Goal: Task Accomplishment & Management: Manage account settings

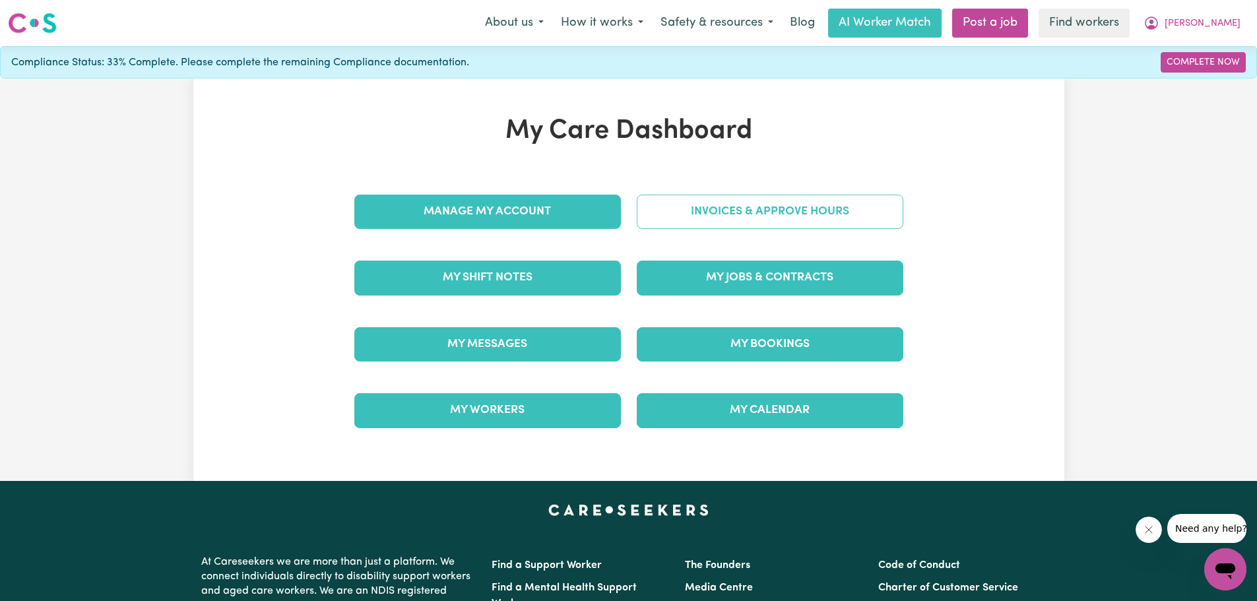
click at [764, 209] on link "Invoices & Approve Hours" at bounding box center [770, 212] width 267 height 34
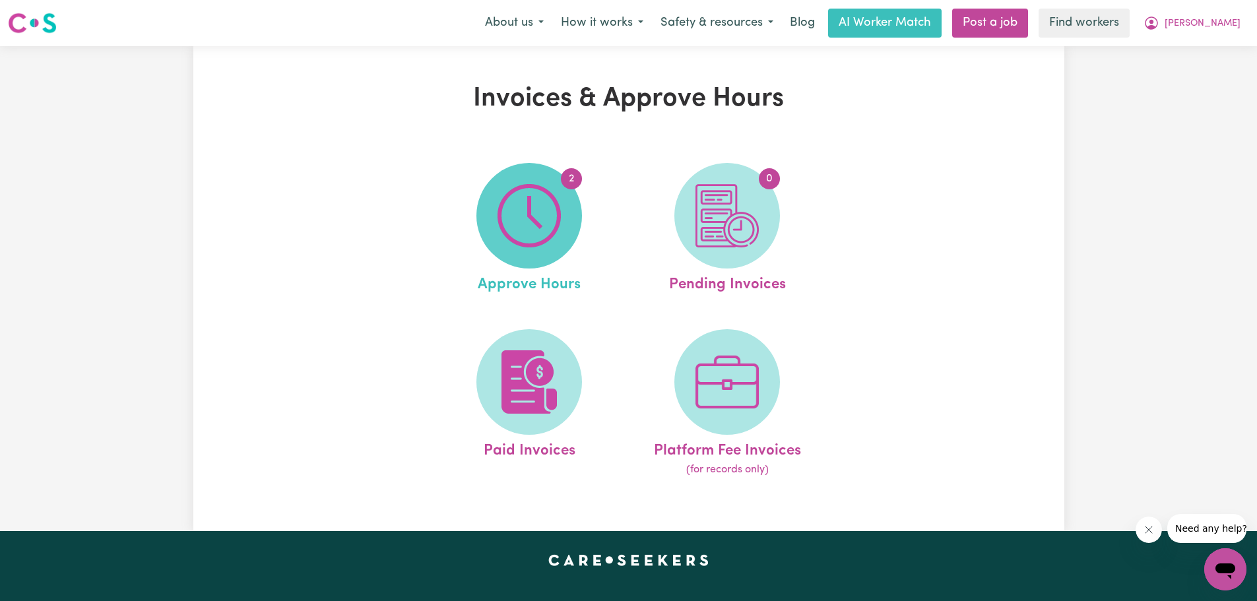
click at [531, 229] on img at bounding box center [529, 215] width 63 height 63
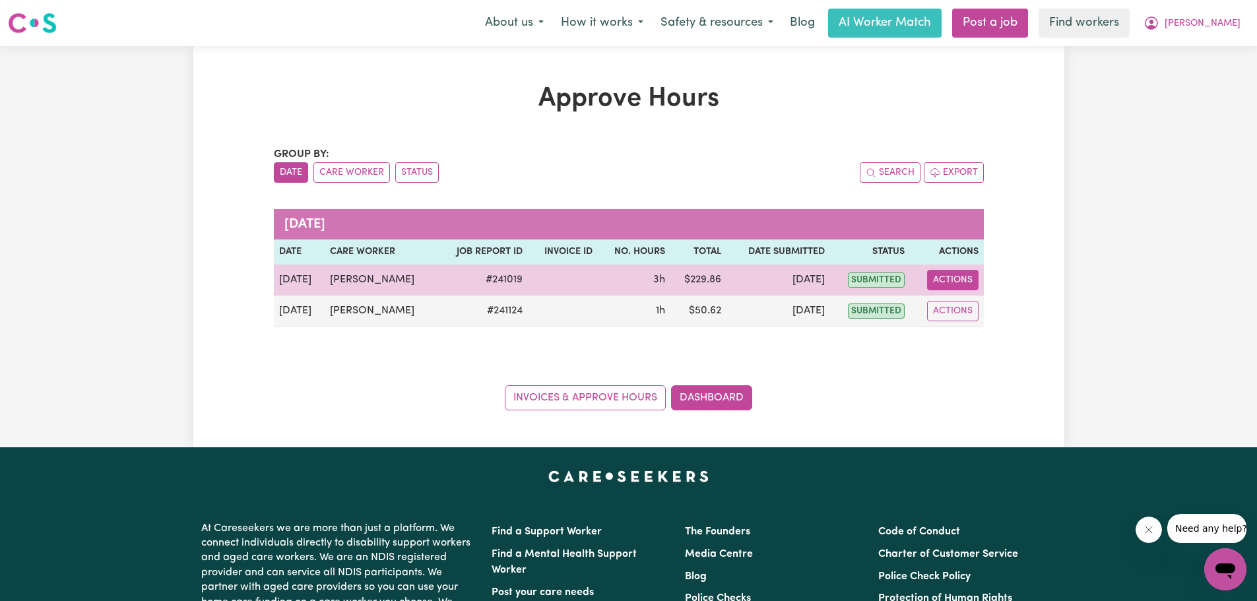
click at [956, 279] on button "Actions" at bounding box center [952, 280] width 51 height 20
click at [960, 312] on link "View Job Report" at bounding box center [987, 311] width 113 height 26
select select "pm"
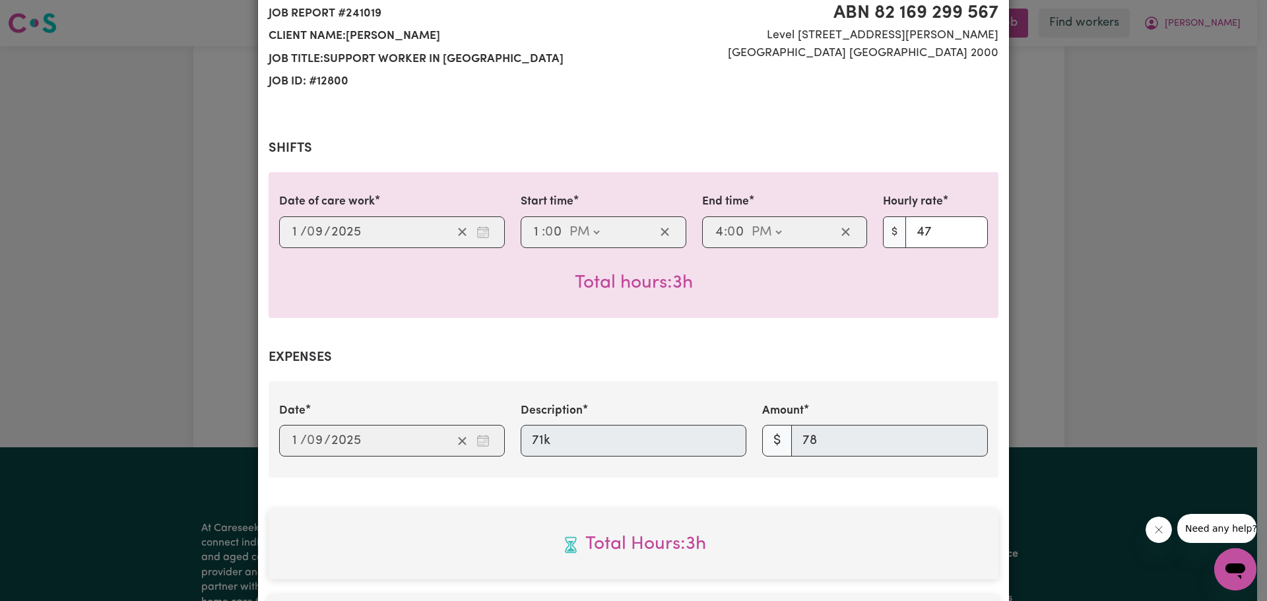
scroll to position [498, 0]
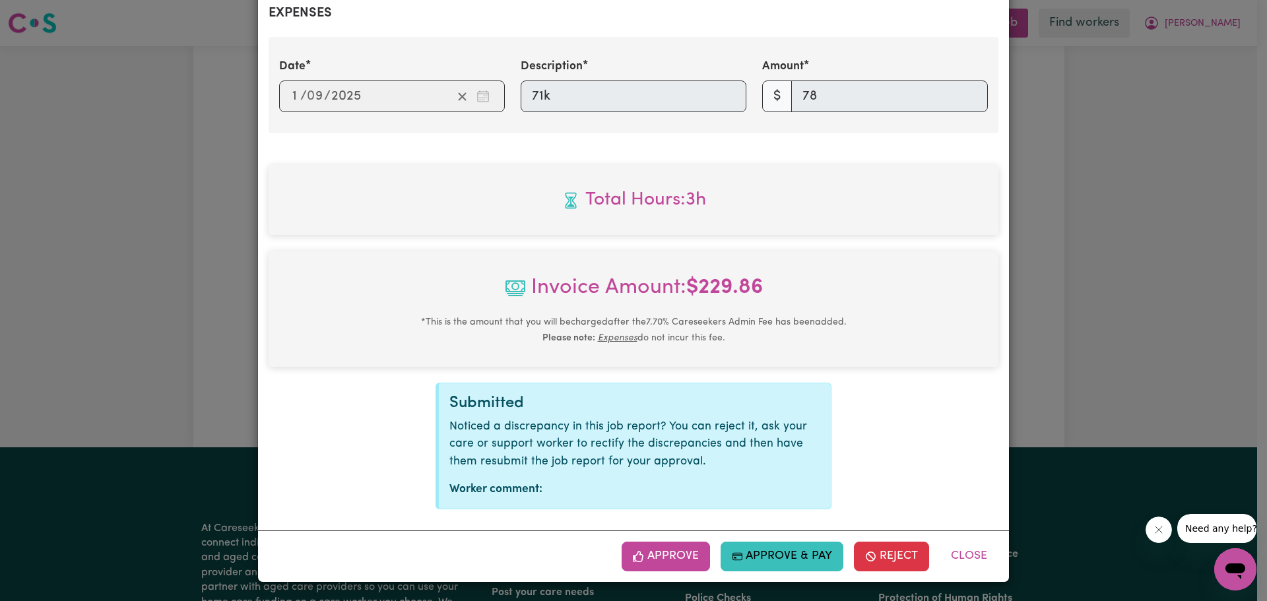
click at [767, 553] on button "Approve & Pay" at bounding box center [782, 556] width 123 height 29
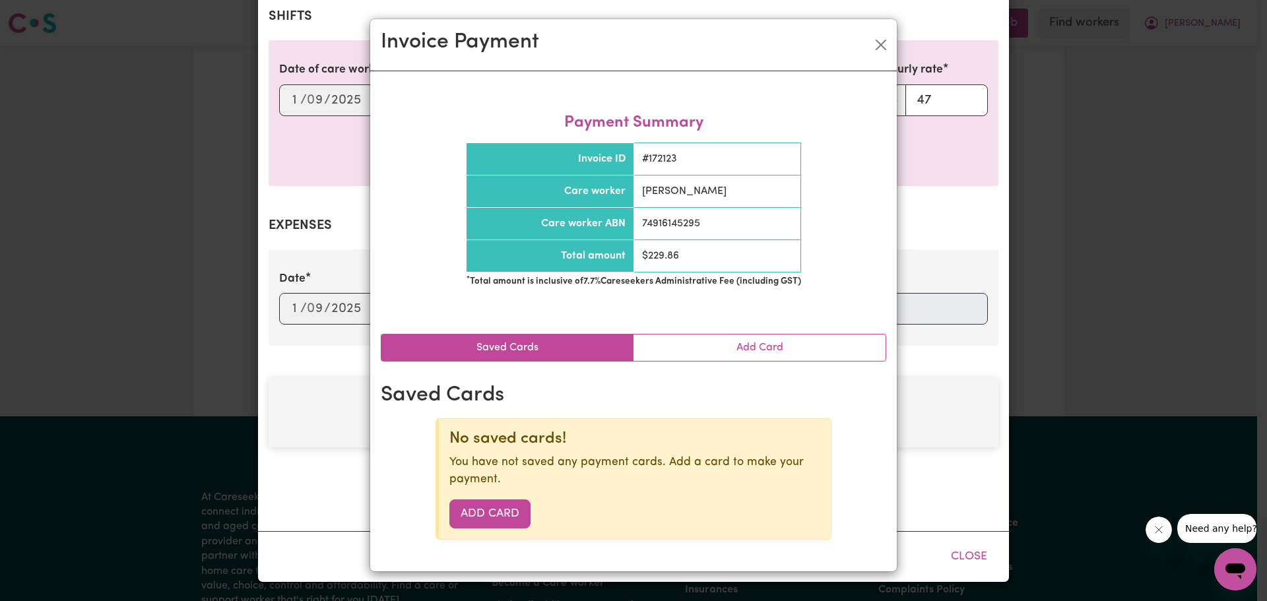
scroll to position [284, 0]
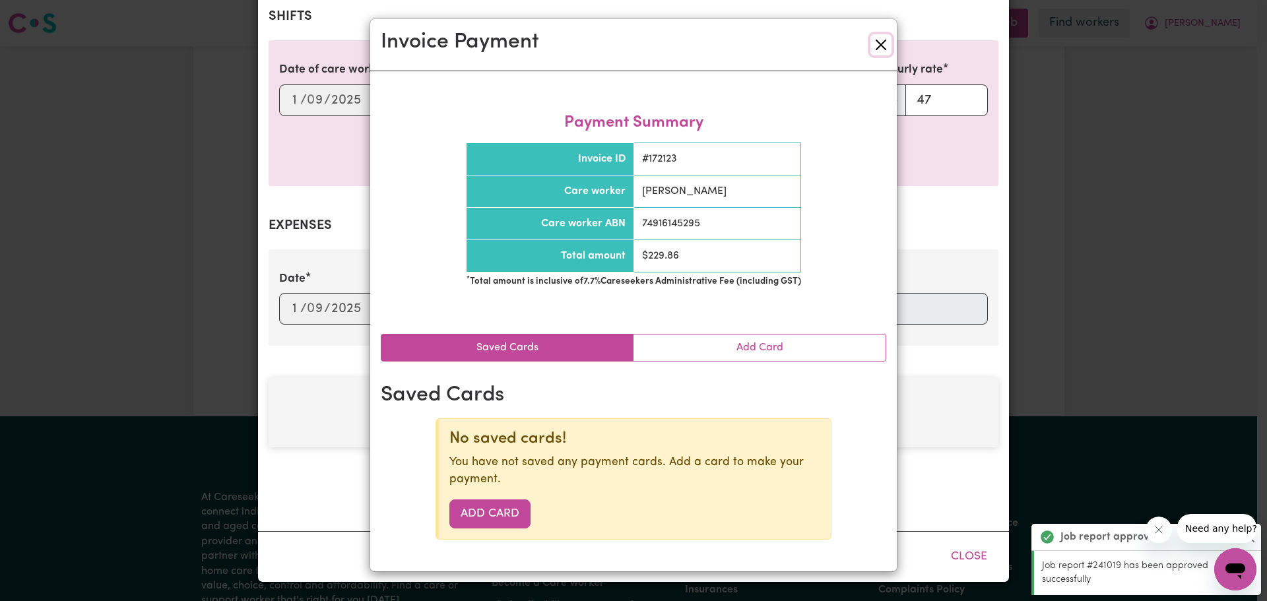
click at [879, 39] on button "Close" at bounding box center [881, 44] width 21 height 21
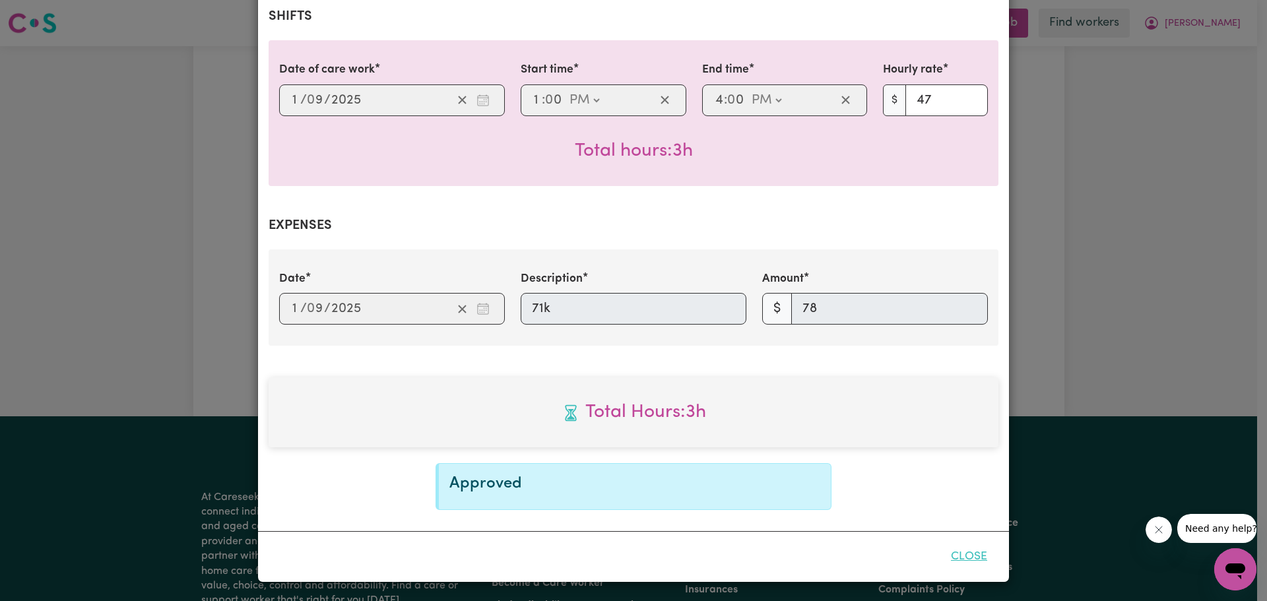
click at [962, 556] on button "Close" at bounding box center [969, 557] width 59 height 29
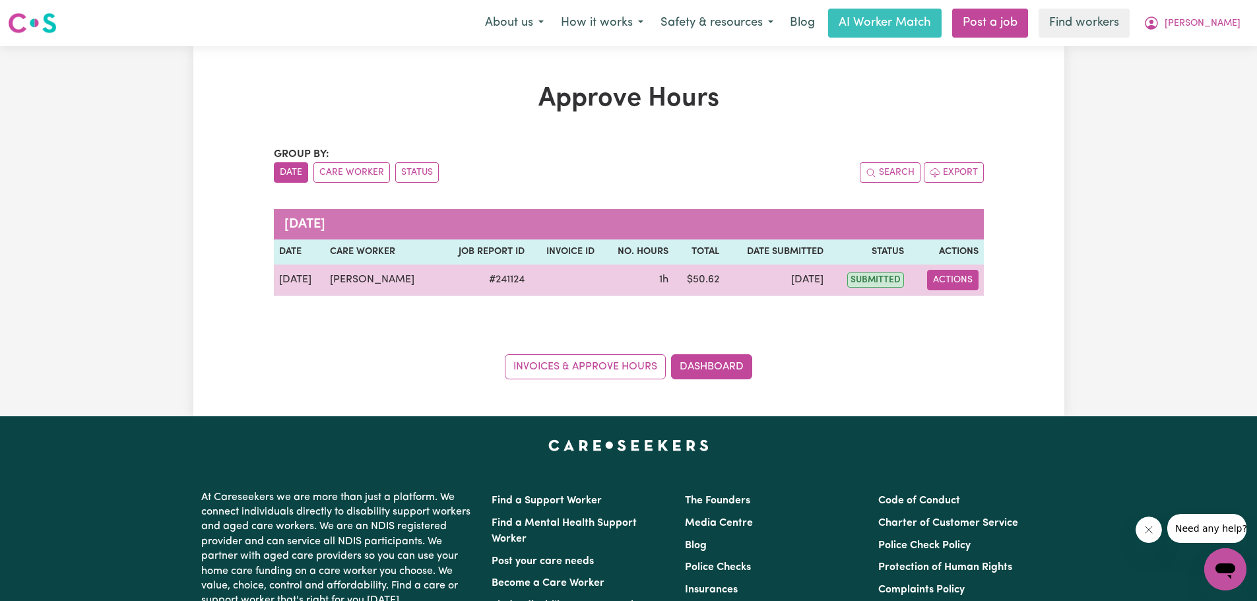
click at [950, 279] on button "Actions" at bounding box center [952, 280] width 51 height 20
click at [968, 318] on link "View Job Report" at bounding box center [987, 311] width 113 height 26
select select "pm"
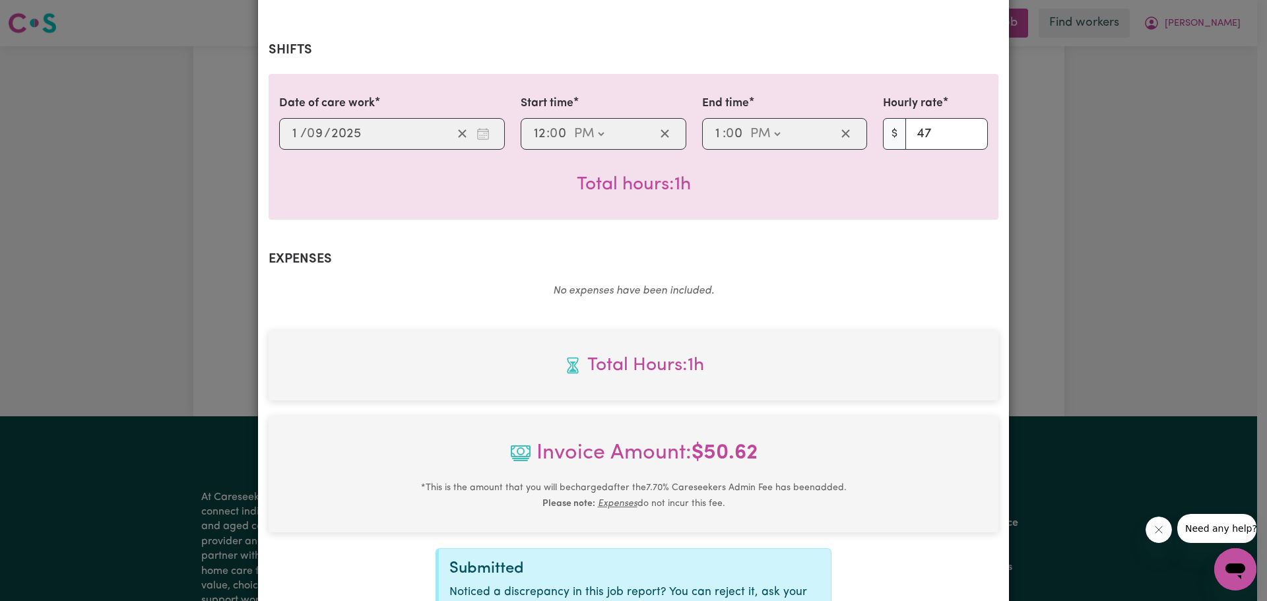
scroll to position [462, 0]
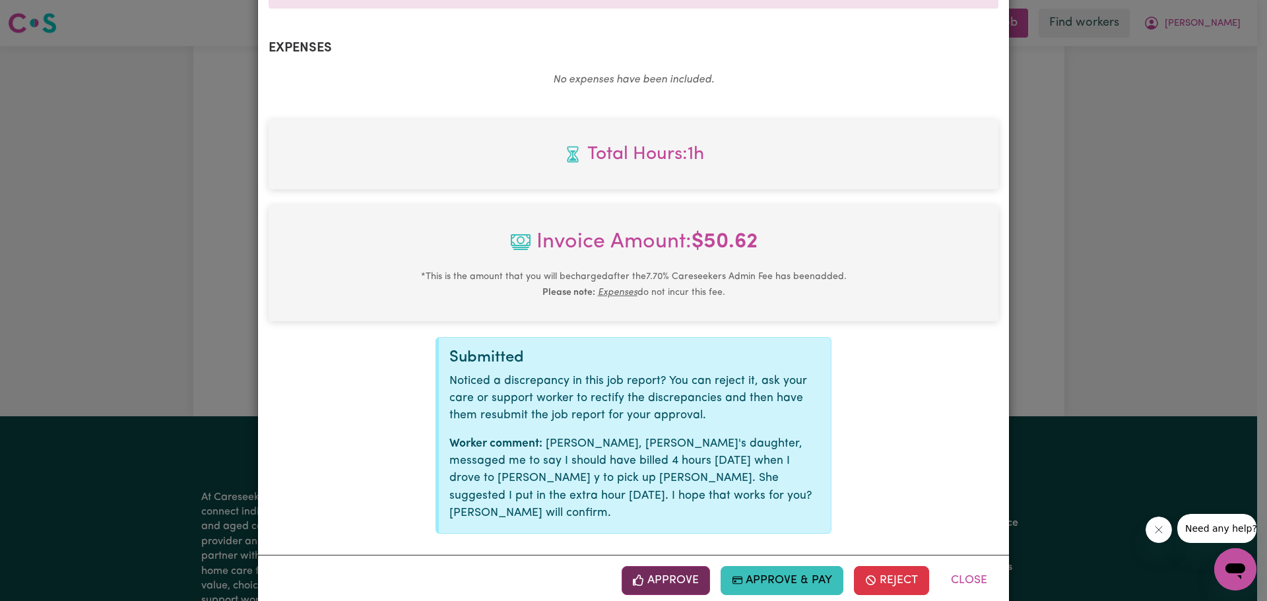
click at [658, 566] on button "Approve" at bounding box center [666, 580] width 88 height 29
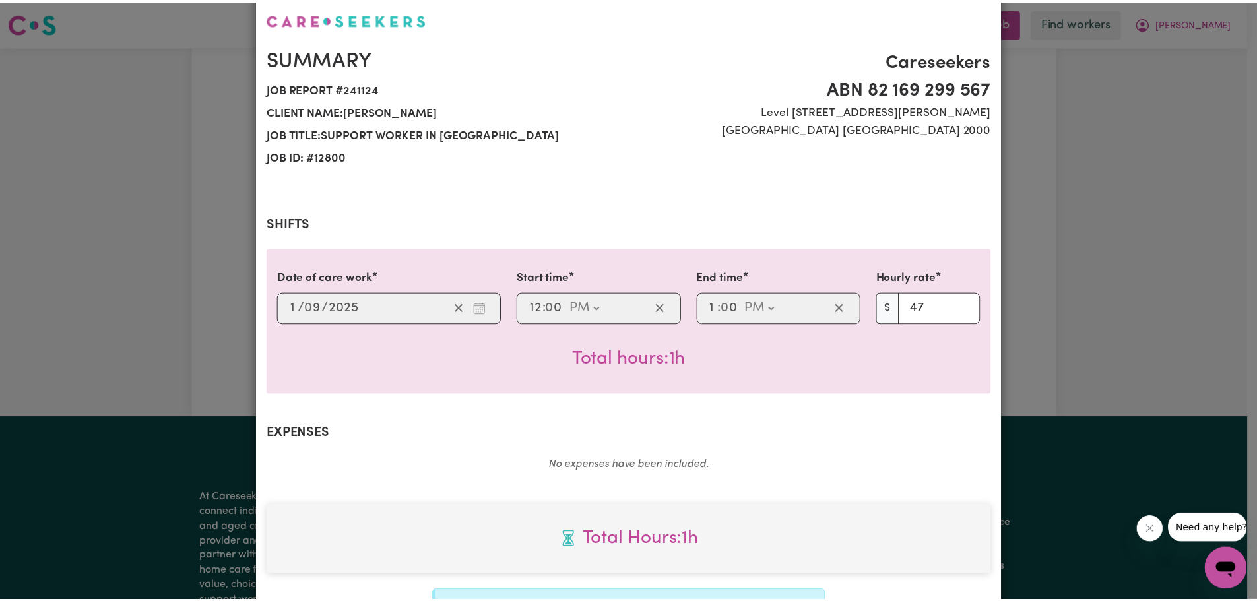
scroll to position [204, 0]
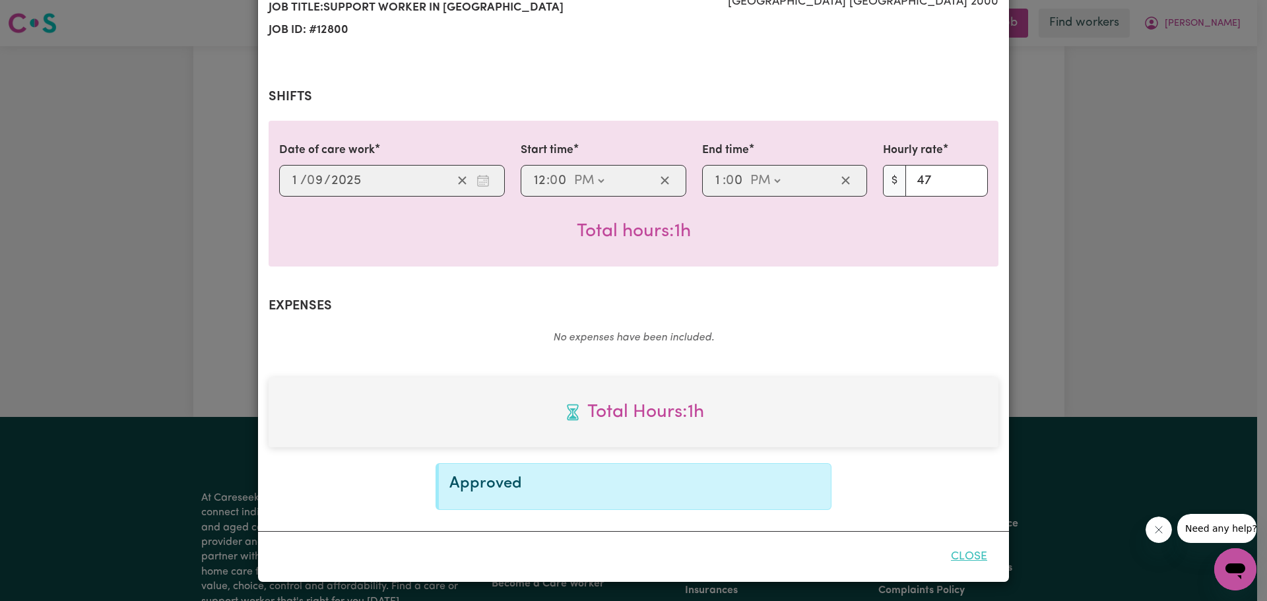
click at [956, 556] on button "Close" at bounding box center [969, 557] width 59 height 29
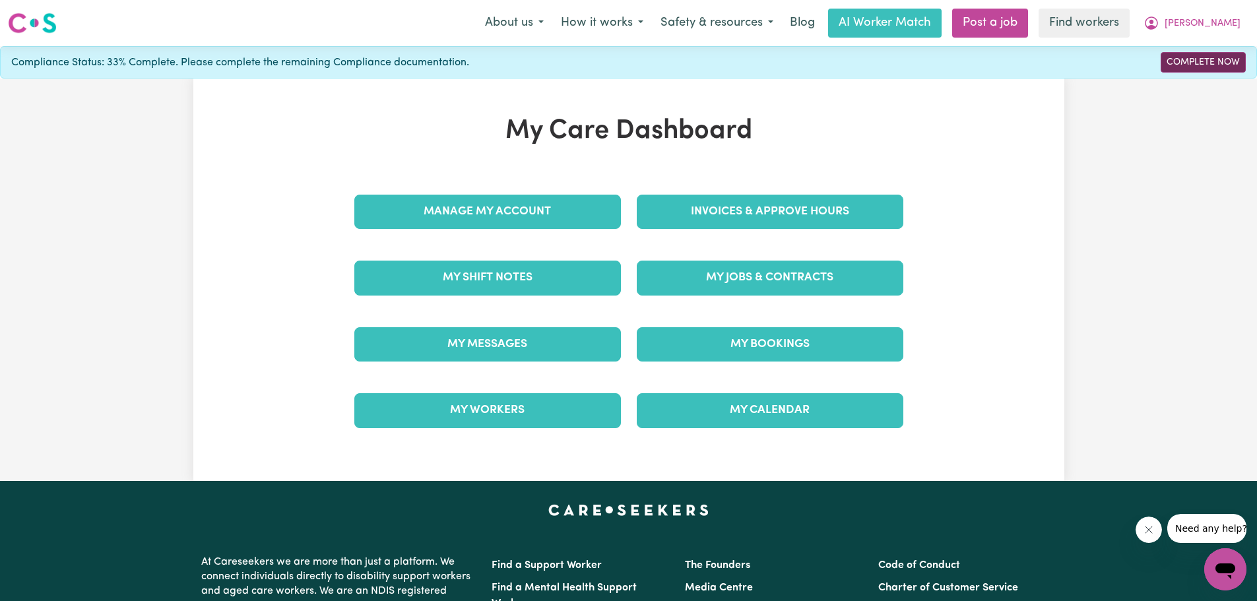
click at [1197, 61] on link "Complete Now" at bounding box center [1203, 62] width 85 height 20
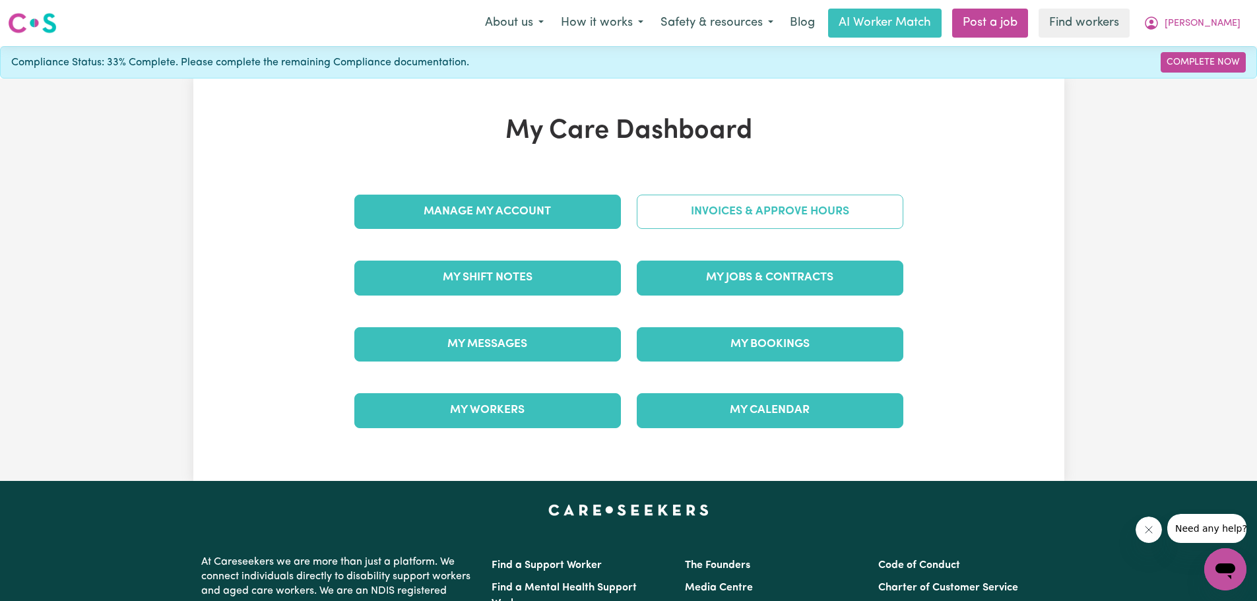
click at [781, 213] on link "Invoices & Approve Hours" at bounding box center [770, 212] width 267 height 34
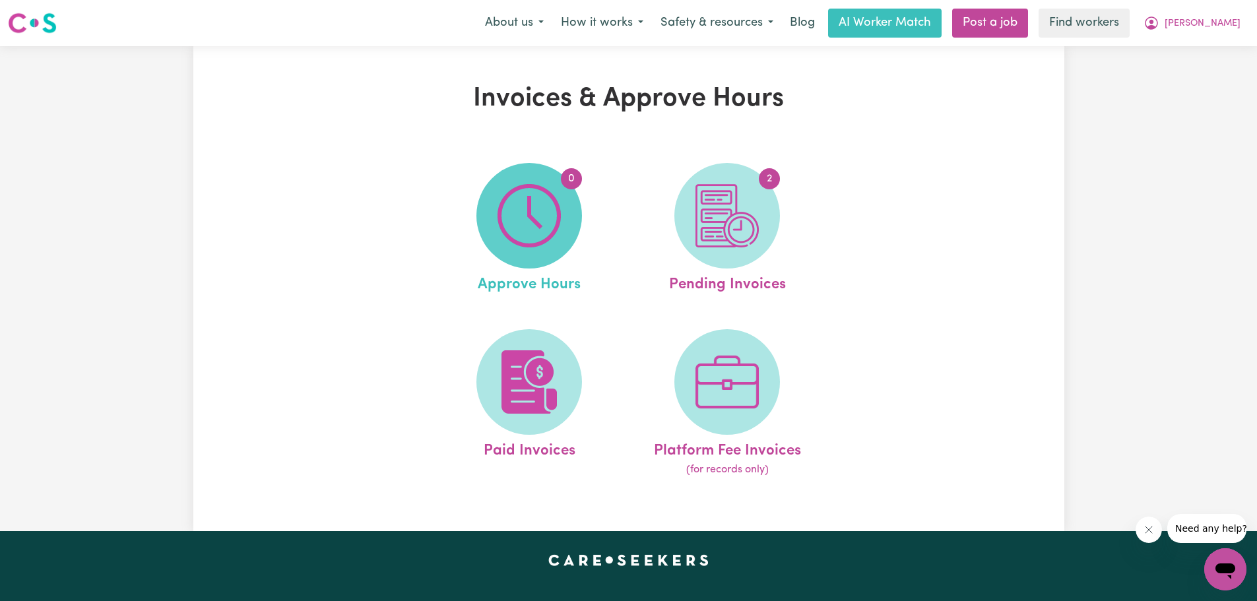
click at [539, 225] on img at bounding box center [529, 215] width 63 height 63
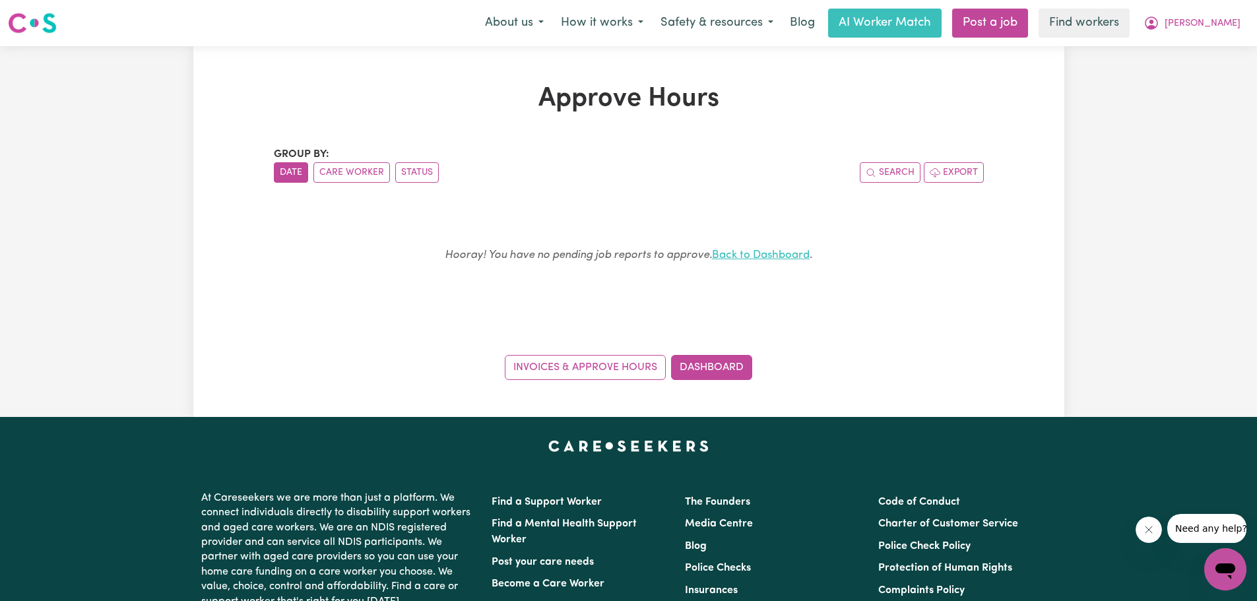
click at [778, 255] on link "Back to Dashboard" at bounding box center [761, 254] width 98 height 11
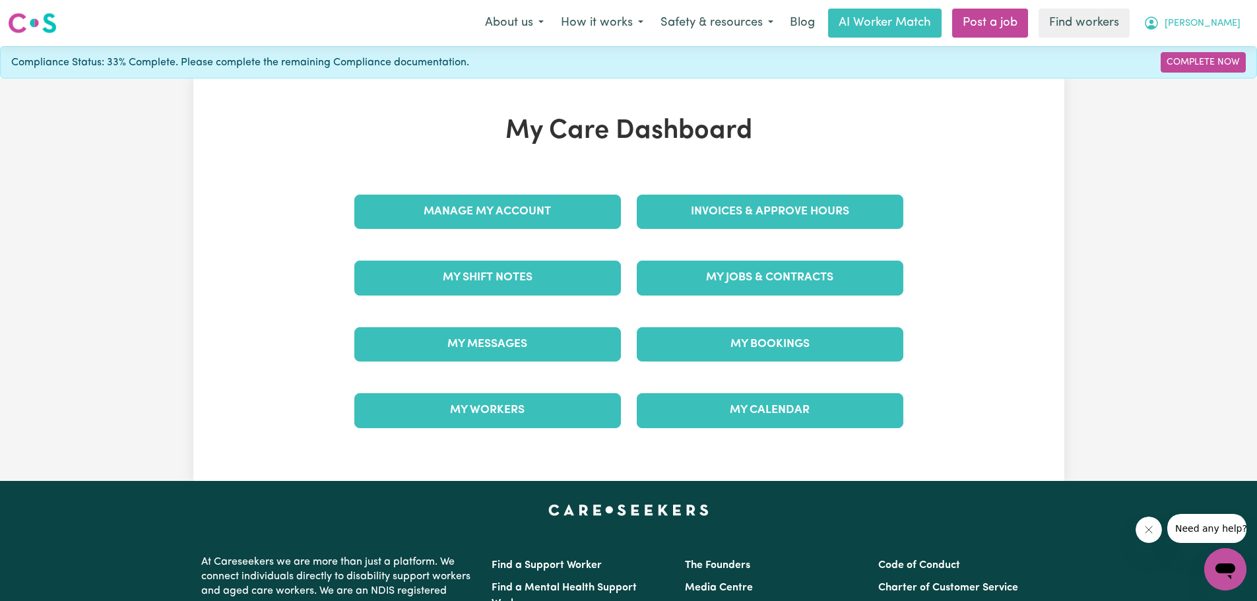
click at [1228, 21] on span "Nikki" at bounding box center [1203, 24] width 76 height 15
click at [1162, 75] on link "Logout" at bounding box center [1196, 75] width 104 height 25
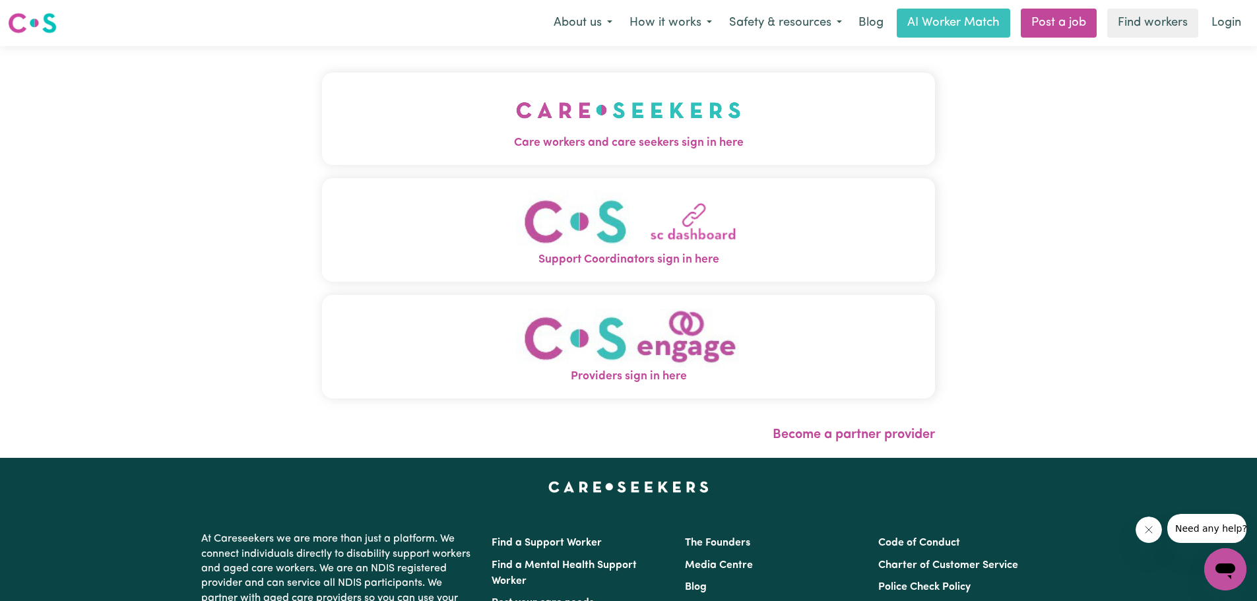
click at [725, 134] on img "Care workers and care seekers sign in here" at bounding box center [628, 110] width 225 height 49
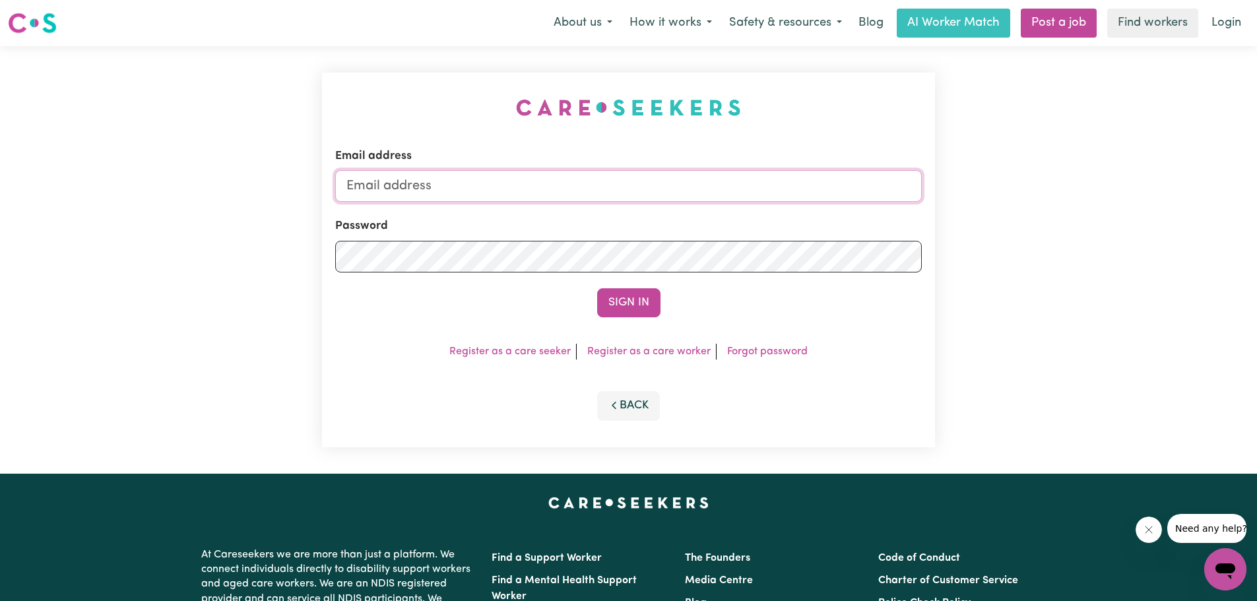
type input "[EMAIL_ADDRESS][DOMAIN_NAME]"
click at [620, 304] on button "Sign In" at bounding box center [628, 302] width 63 height 29
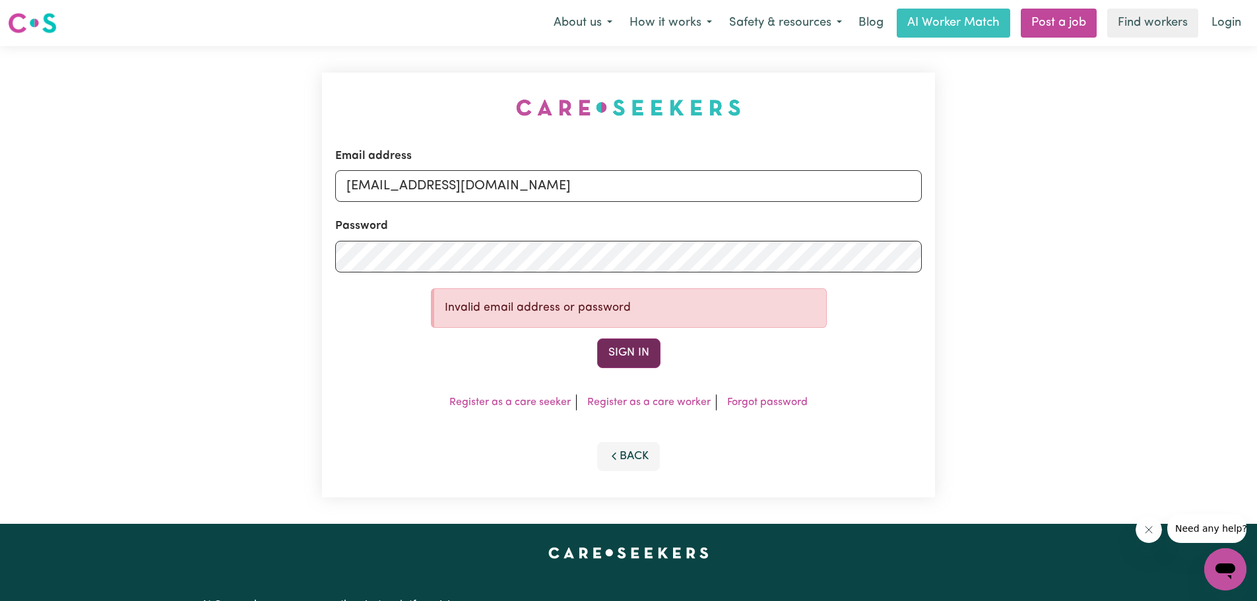
click at [644, 352] on button "Sign In" at bounding box center [628, 353] width 63 height 29
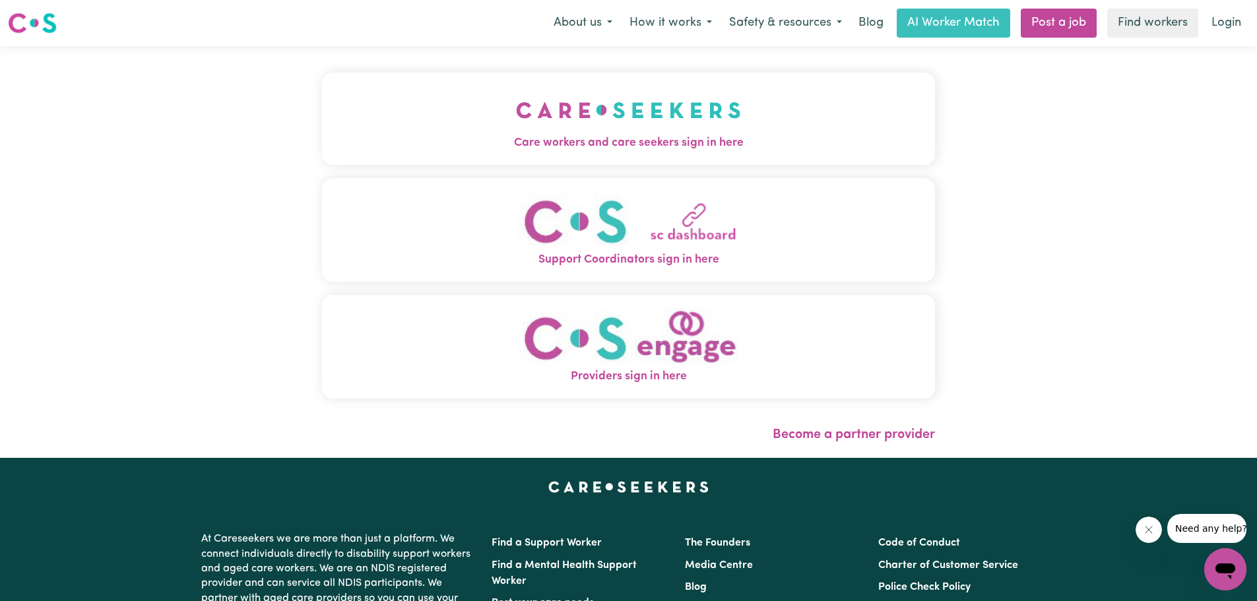
click at [624, 144] on span "Care workers and care seekers sign in here" at bounding box center [628, 143] width 613 height 17
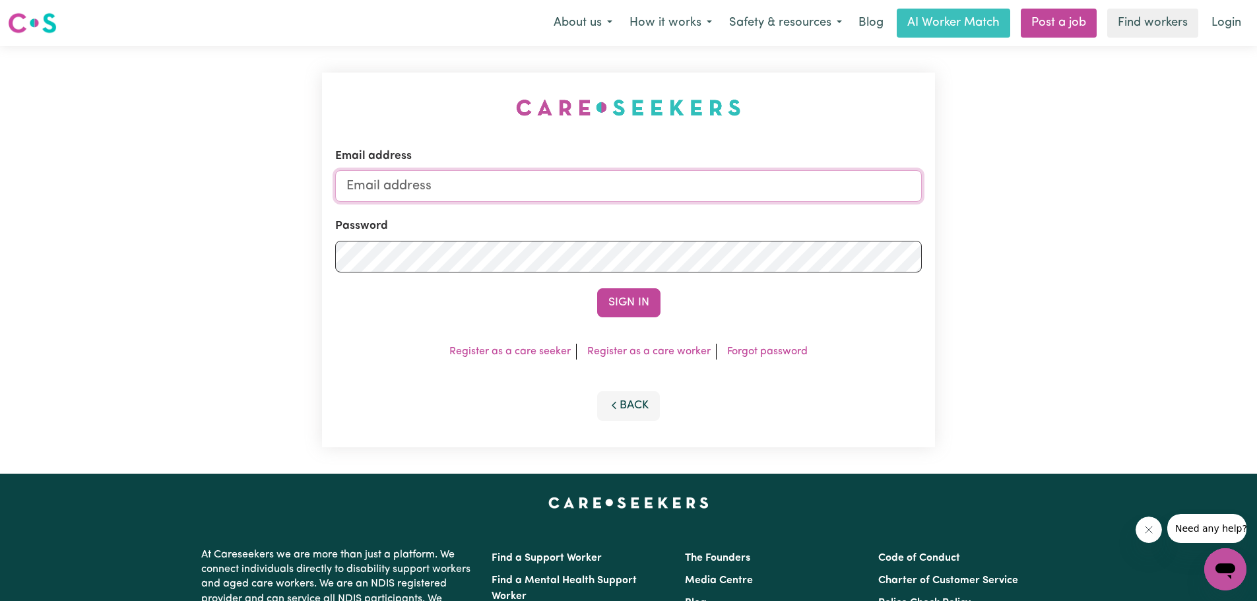
type input "nikkimain2@gmail.com"
click at [628, 302] on button "Sign In" at bounding box center [628, 302] width 63 height 29
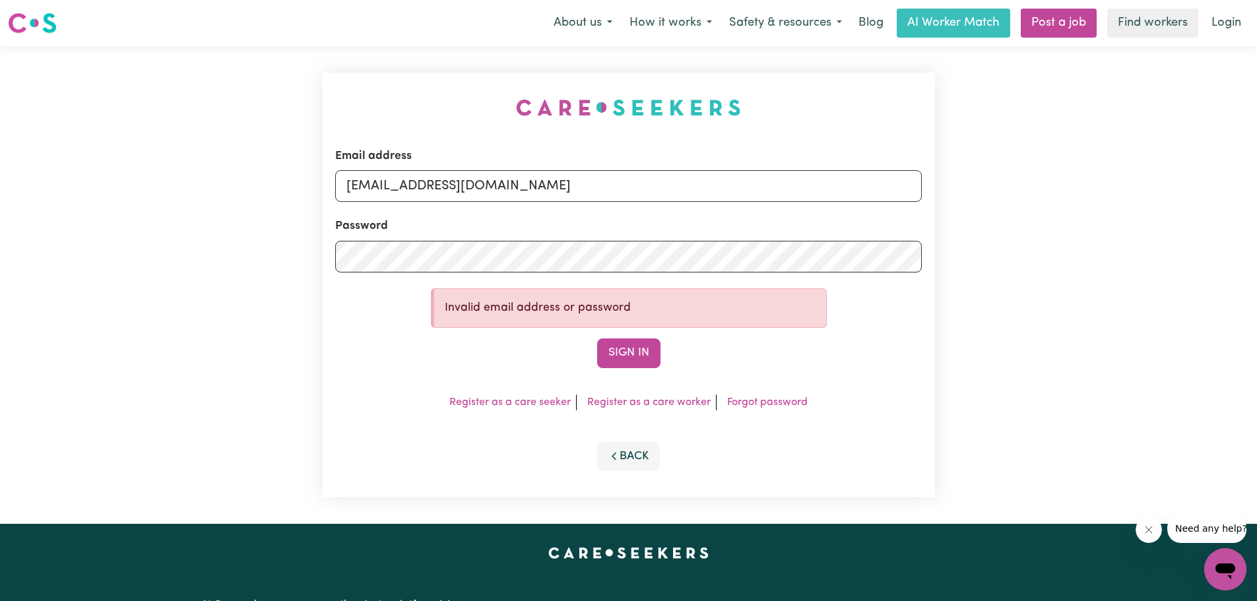
click at [1099, 272] on div "Email address nikkimain2@gmail.com Password Invalid email address or password S…" at bounding box center [628, 285] width 1257 height 478
click at [1099, 269] on div "Email address nikkimain2@gmail.com Password Invalid email address or password S…" at bounding box center [628, 285] width 1257 height 478
click at [1099, 267] on div "Email address nikkimain2@gmail.com Password Invalid email address or password S…" at bounding box center [628, 285] width 1257 height 478
click at [1097, 262] on div "Email address nikkimain2@gmail.com Password Invalid email address or password S…" at bounding box center [628, 285] width 1257 height 478
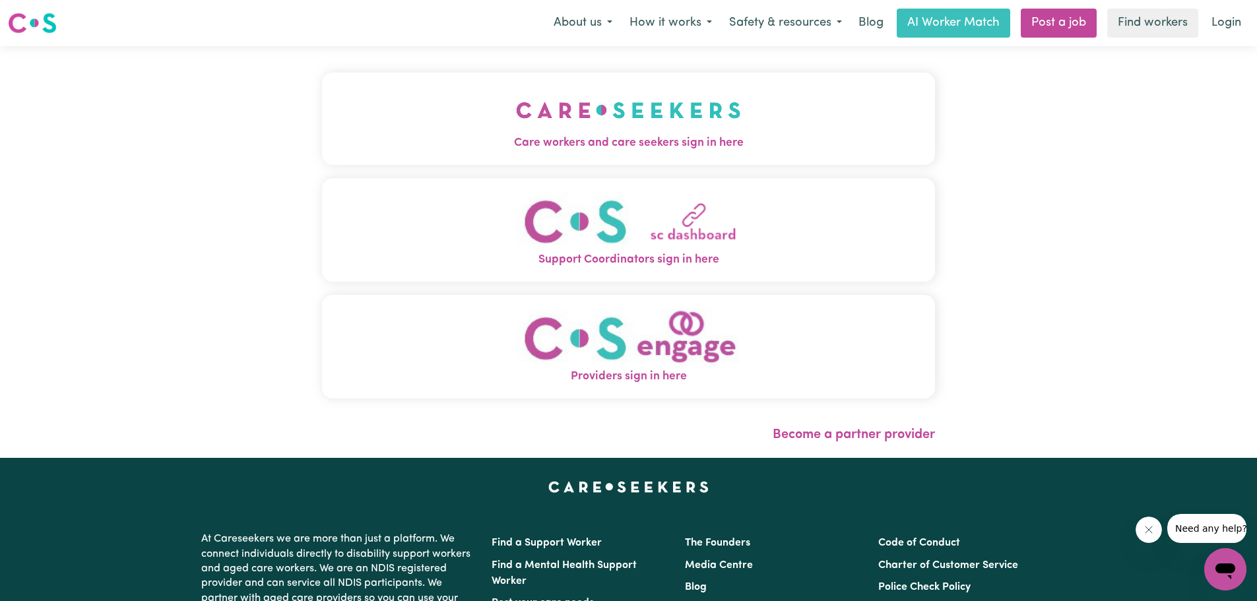
click at [578, 125] on img "Care workers and care seekers sign in here" at bounding box center [628, 110] width 225 height 49
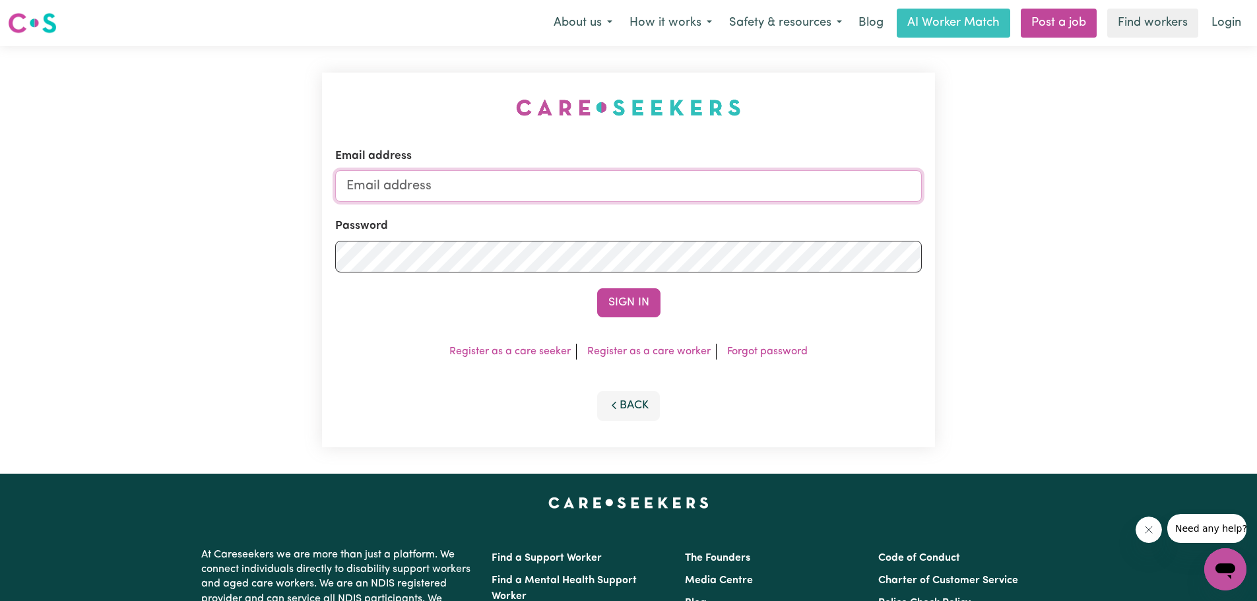
type input "[EMAIL_ADDRESS][DOMAIN_NAME]"
click at [618, 306] on button "Sign In" at bounding box center [628, 302] width 63 height 29
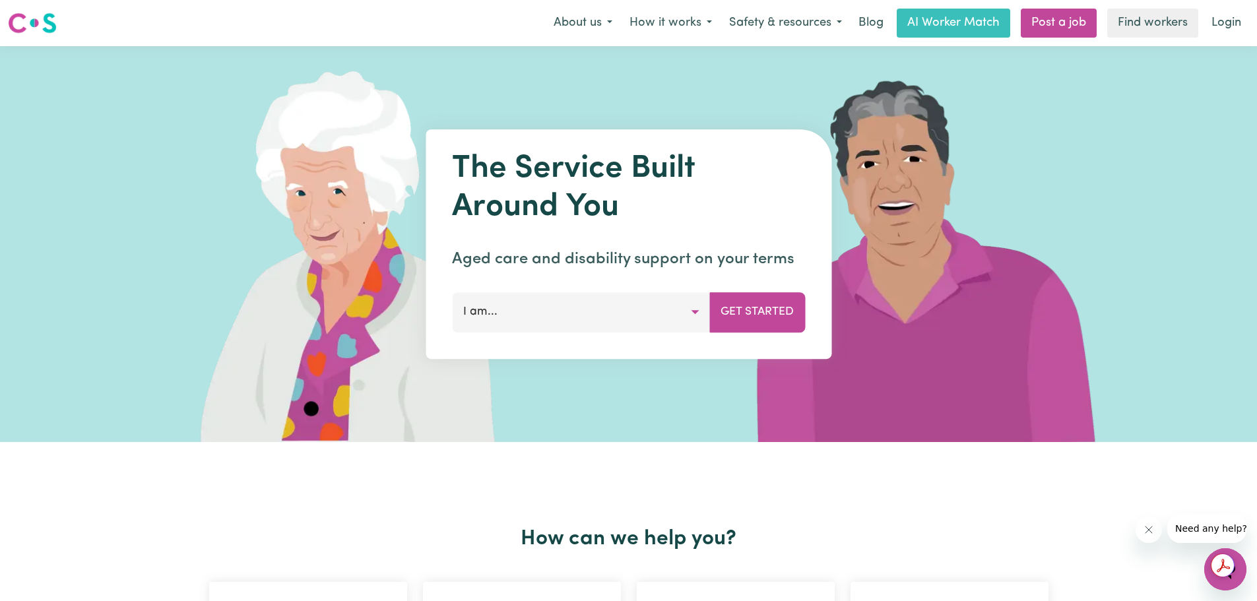
click at [1199, 529] on span "Need any help?" at bounding box center [1211, 528] width 72 height 11
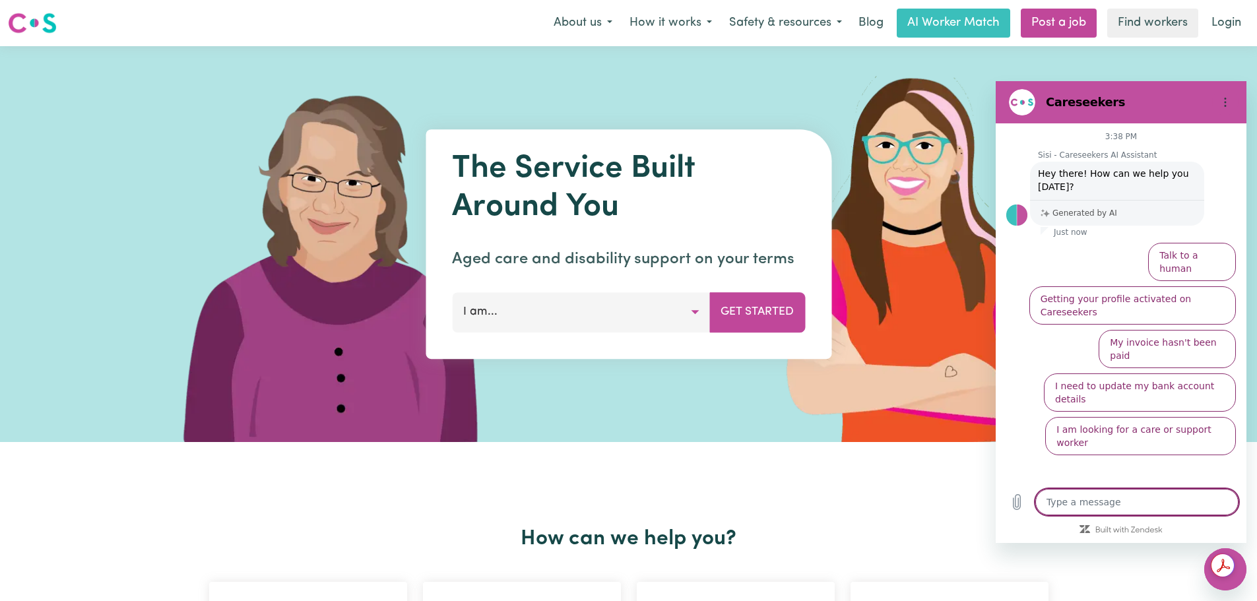
click at [1062, 504] on textarea at bounding box center [1137, 502] width 203 height 26
click at [1193, 255] on button "Talk to a human" at bounding box center [1192, 262] width 88 height 38
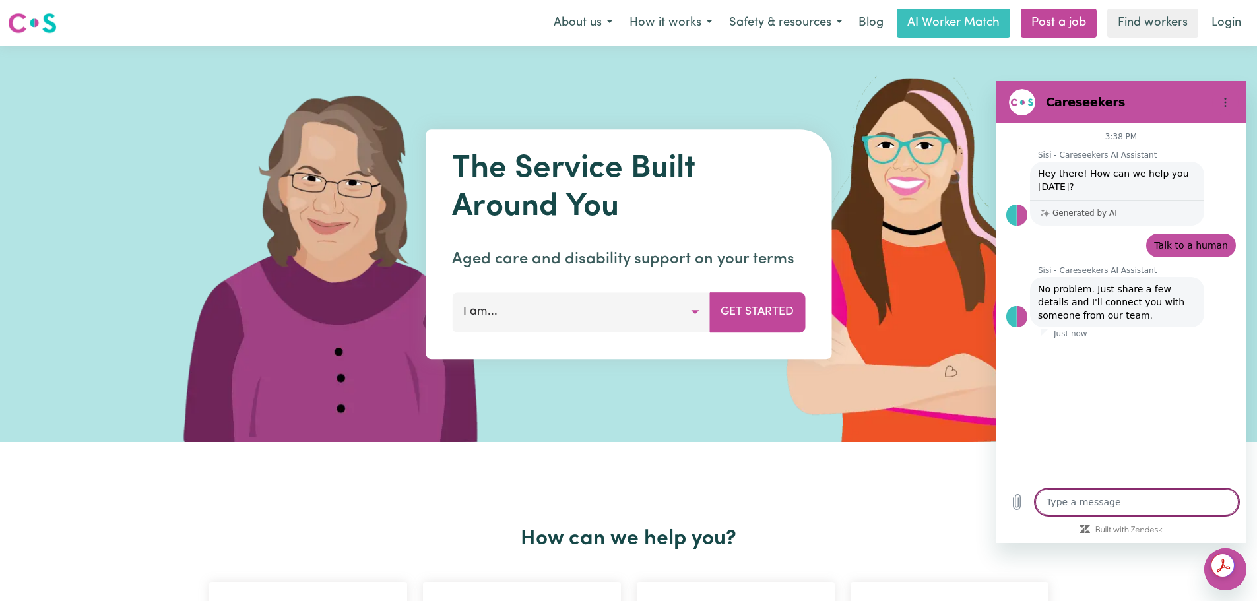
click at [1056, 501] on textarea at bounding box center [1137, 502] width 203 height 26
type textarea "x"
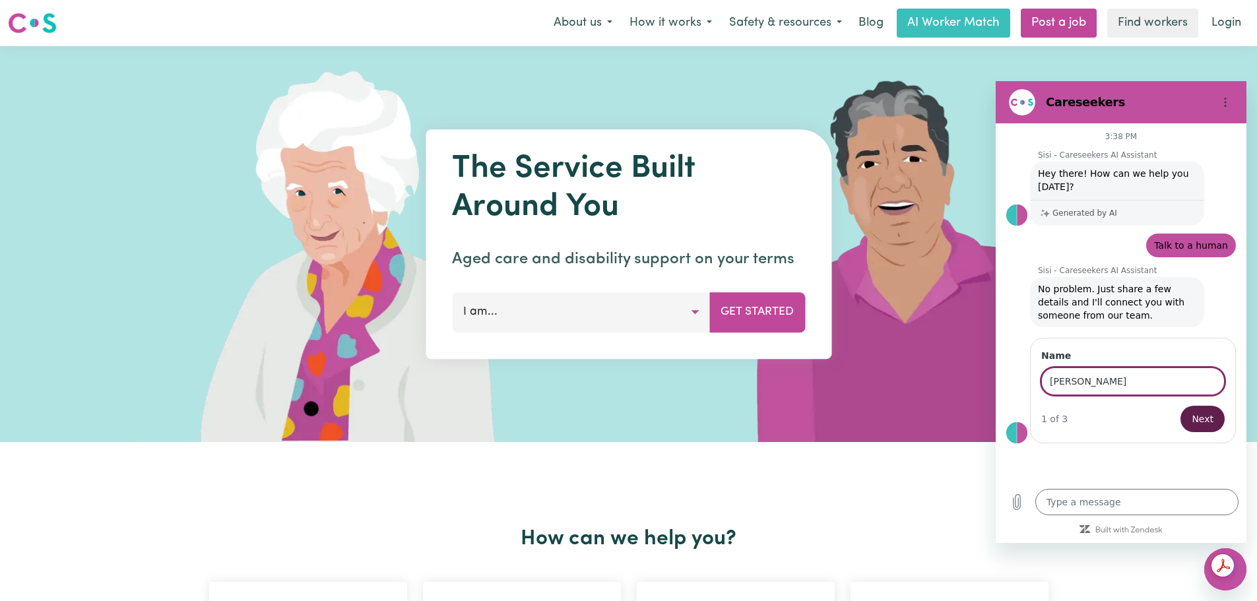
type input "[PERSON_NAME]"
click at [1067, 503] on textarea at bounding box center [1137, 502] width 203 height 26
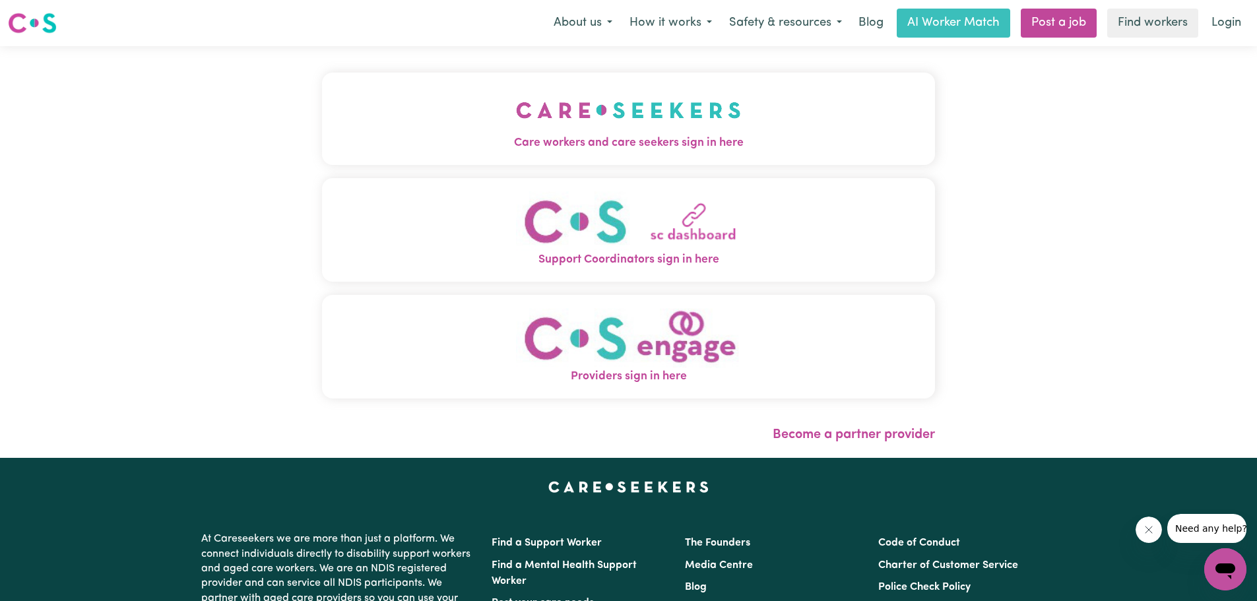
click at [619, 123] on img "Care workers and care seekers sign in here" at bounding box center [628, 110] width 225 height 49
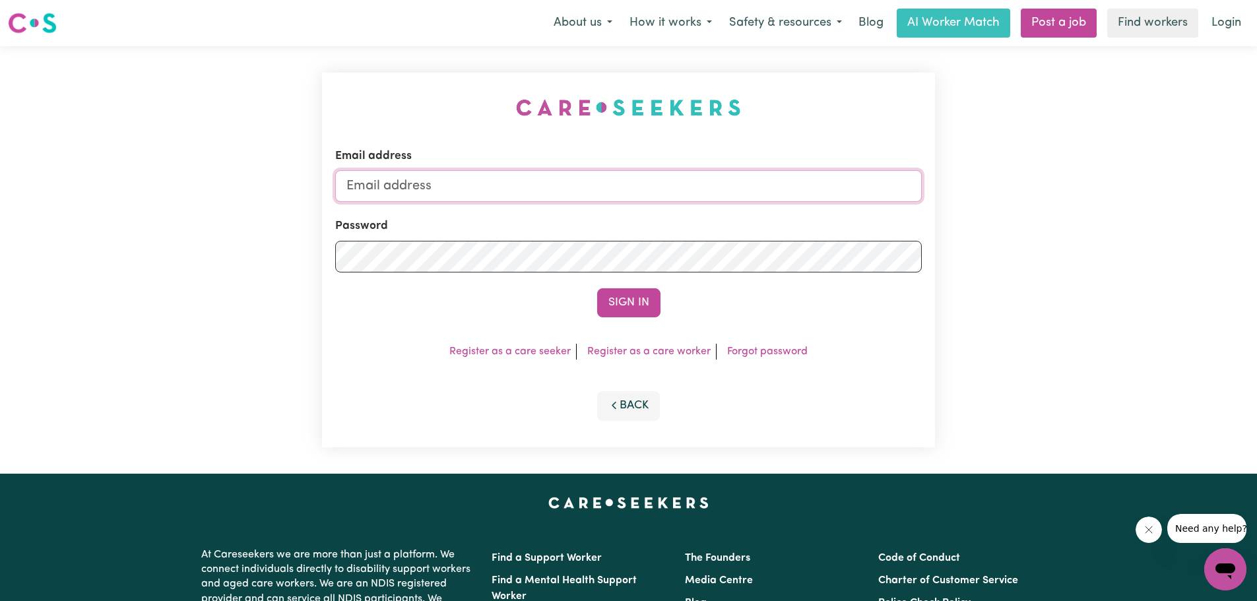
type input "nikkimain2@gmail.com"
click at [631, 298] on button "Sign In" at bounding box center [628, 302] width 63 height 29
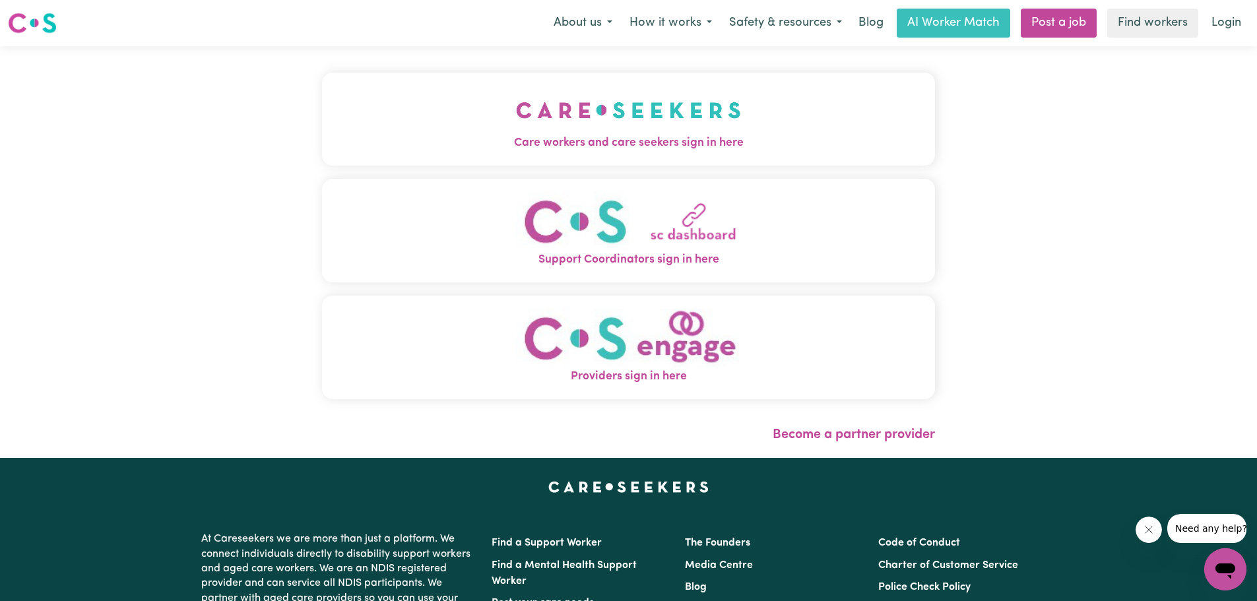
click at [618, 125] on img "Care workers and care seekers sign in here" at bounding box center [628, 110] width 225 height 49
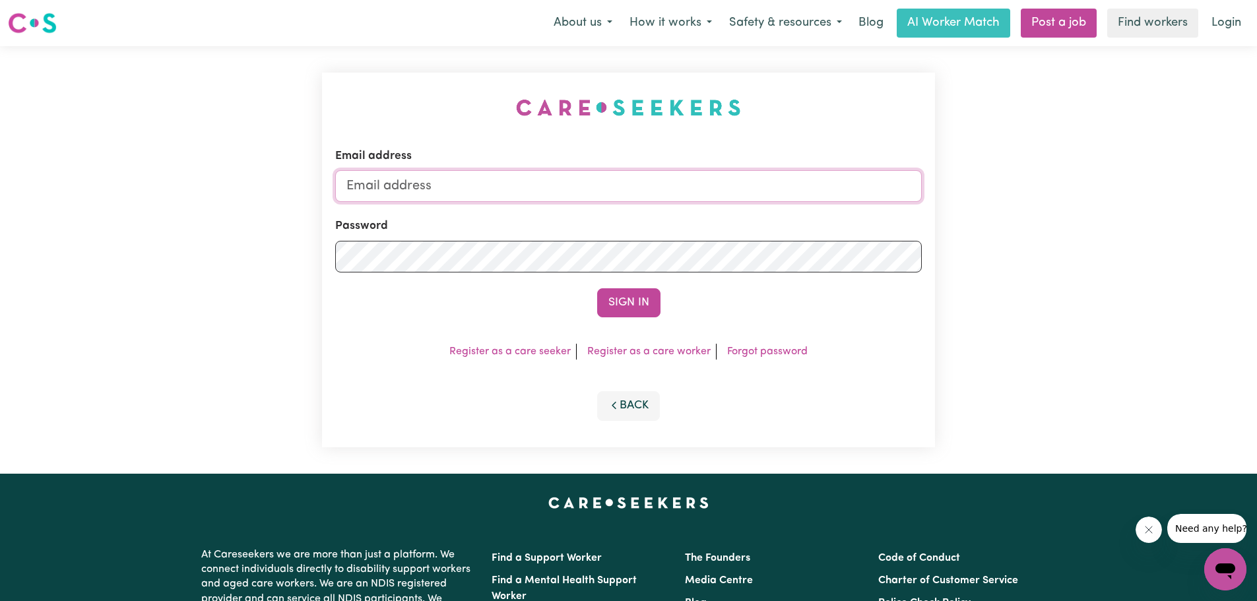
type input "[EMAIL_ADDRESS][DOMAIN_NAME]"
click at [624, 295] on button "Sign In" at bounding box center [628, 302] width 63 height 29
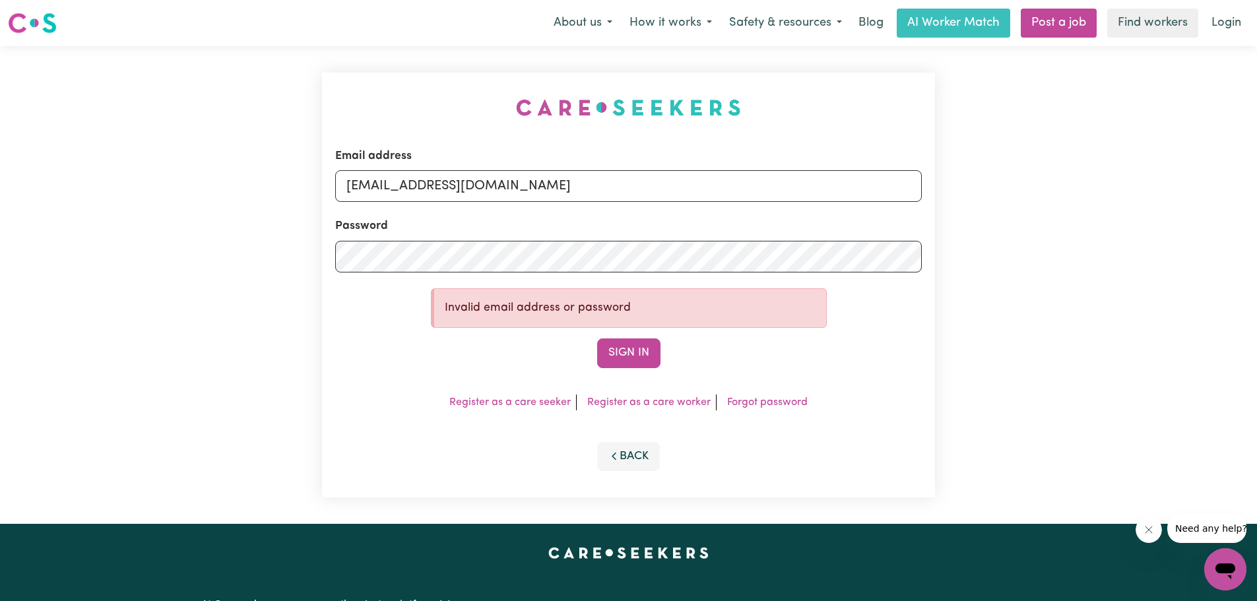
click at [438, 482] on div "Email address nikkimain2@gmail.com Password Invalid email address or password S…" at bounding box center [628, 285] width 613 height 425
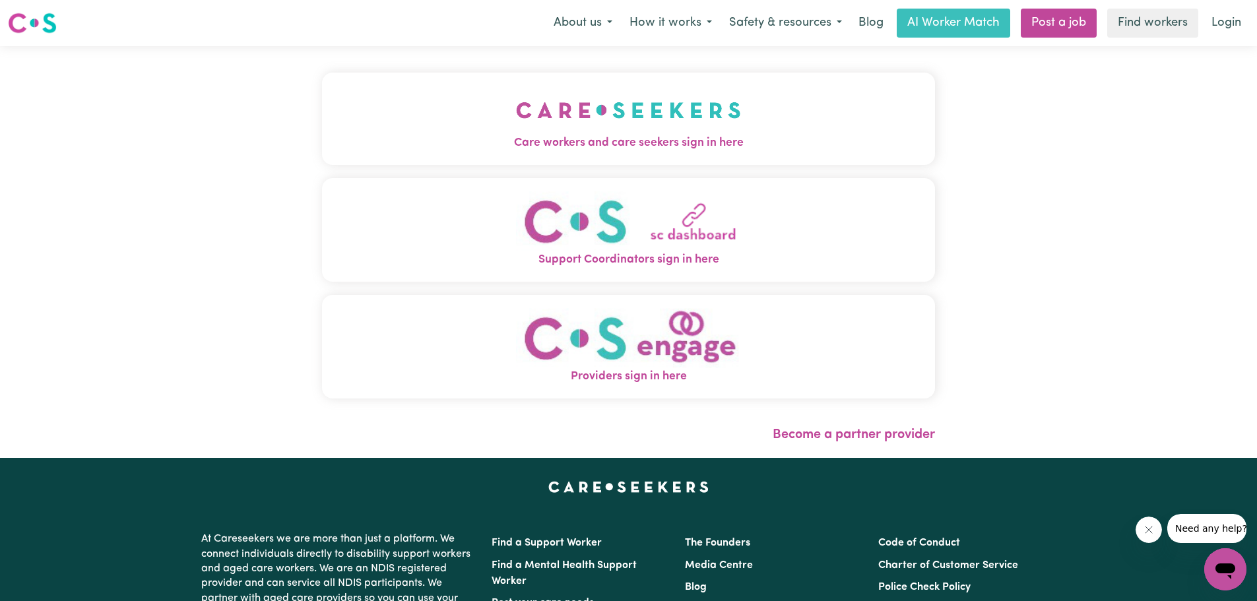
click at [702, 125] on img "Care workers and care seekers sign in here" at bounding box center [628, 110] width 225 height 49
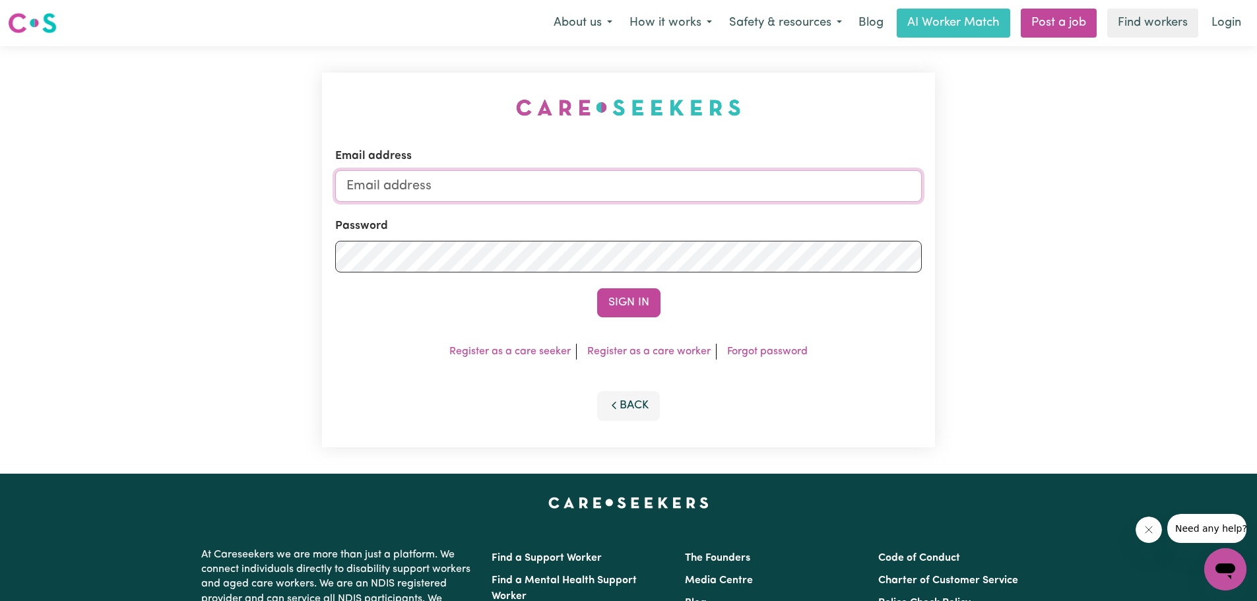
type input "[EMAIL_ADDRESS][DOMAIN_NAME]"
click at [752, 350] on link "Forgot password" at bounding box center [767, 352] width 81 height 11
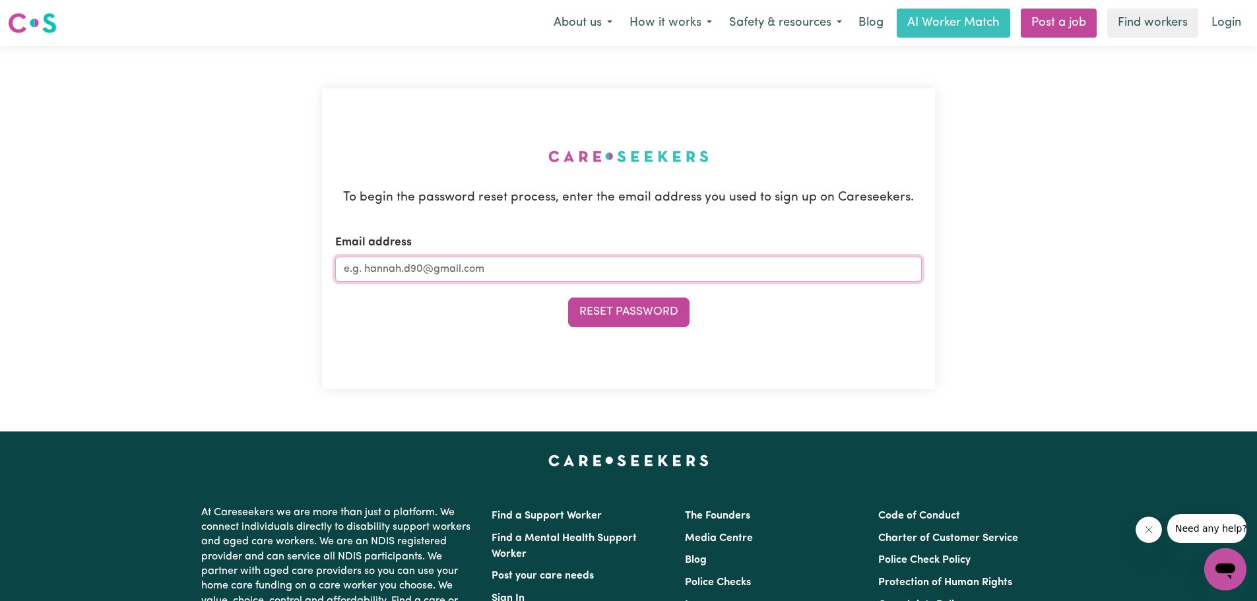
click at [500, 270] on input "Email address" at bounding box center [628, 269] width 587 height 25
type input "[EMAIL_ADDRESS][DOMAIN_NAME]"
click at [629, 312] on button "Reset Password" at bounding box center [628, 312] width 121 height 29
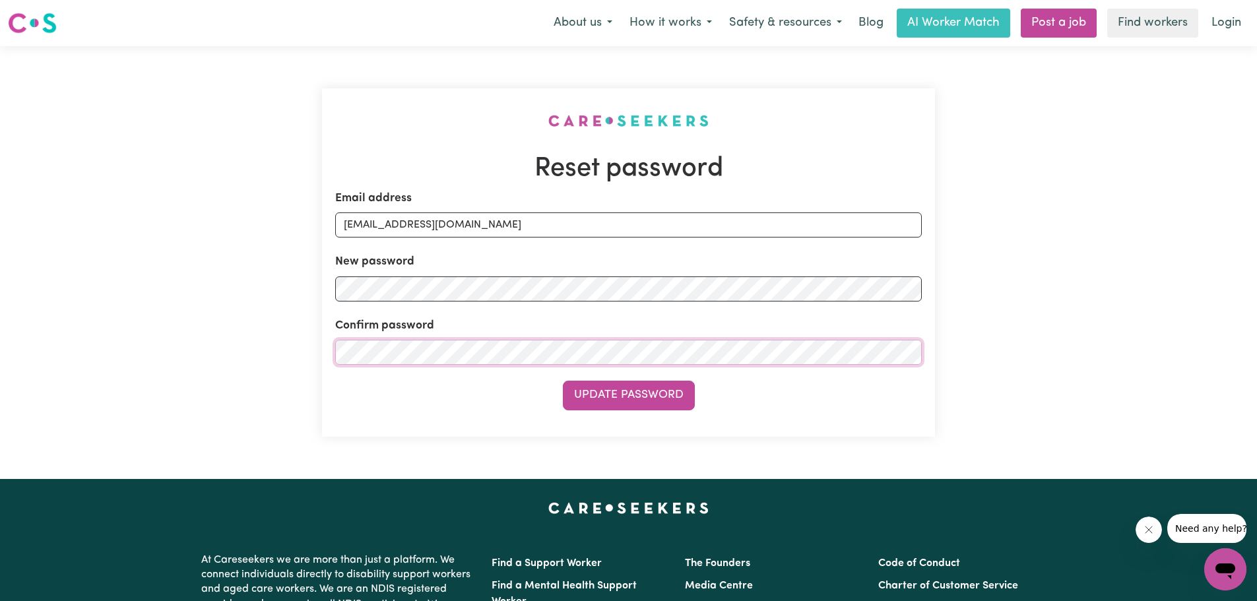
click at [563, 381] on button "Update Password" at bounding box center [629, 395] width 132 height 29
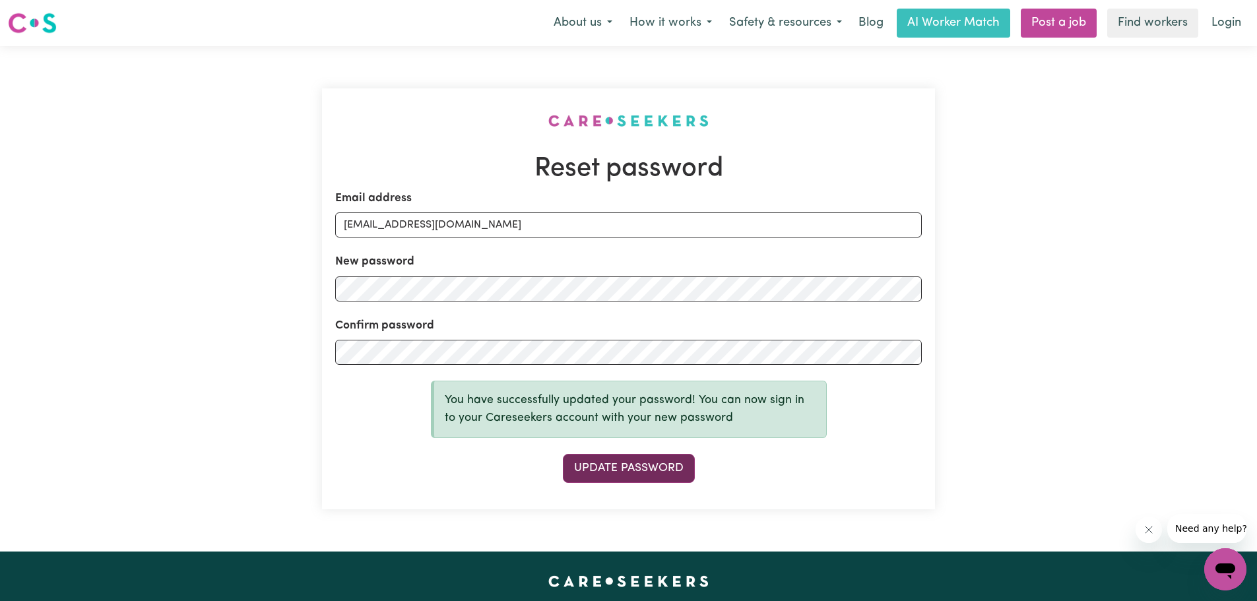
click at [620, 467] on button "Update Password" at bounding box center [629, 468] width 132 height 29
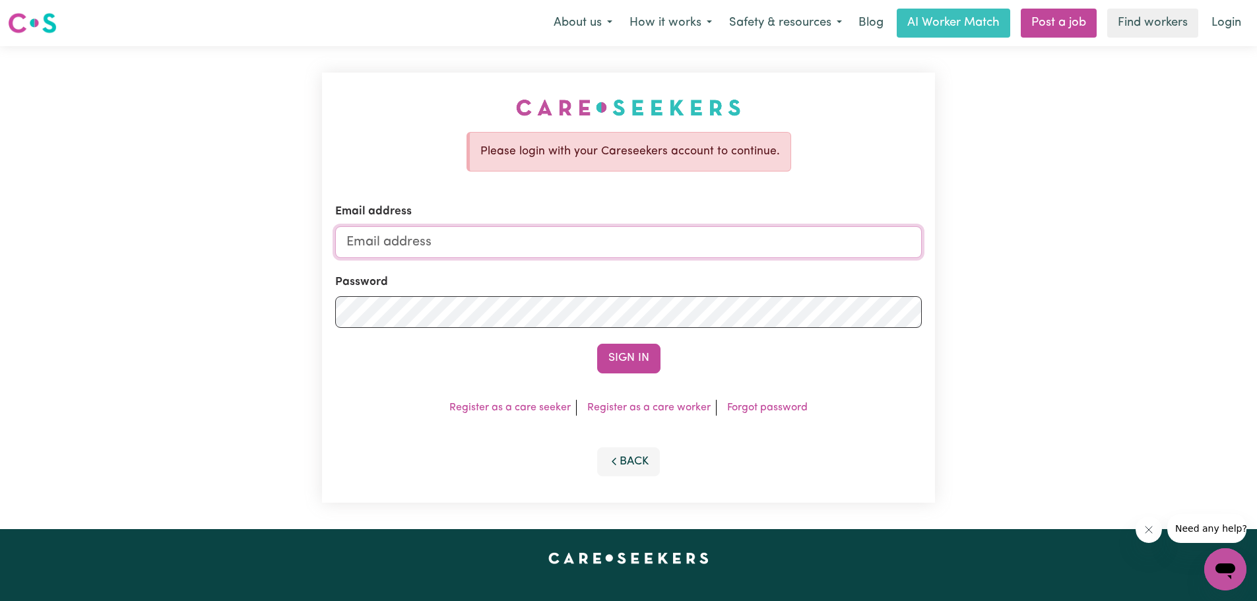
type input "[EMAIL_ADDRESS][DOMAIN_NAME]"
click at [323, 312] on div "Please login with your Careseekers account to continue. Email address nikkimain…" at bounding box center [628, 288] width 613 height 430
click at [597, 344] on button "Sign In" at bounding box center [628, 358] width 63 height 29
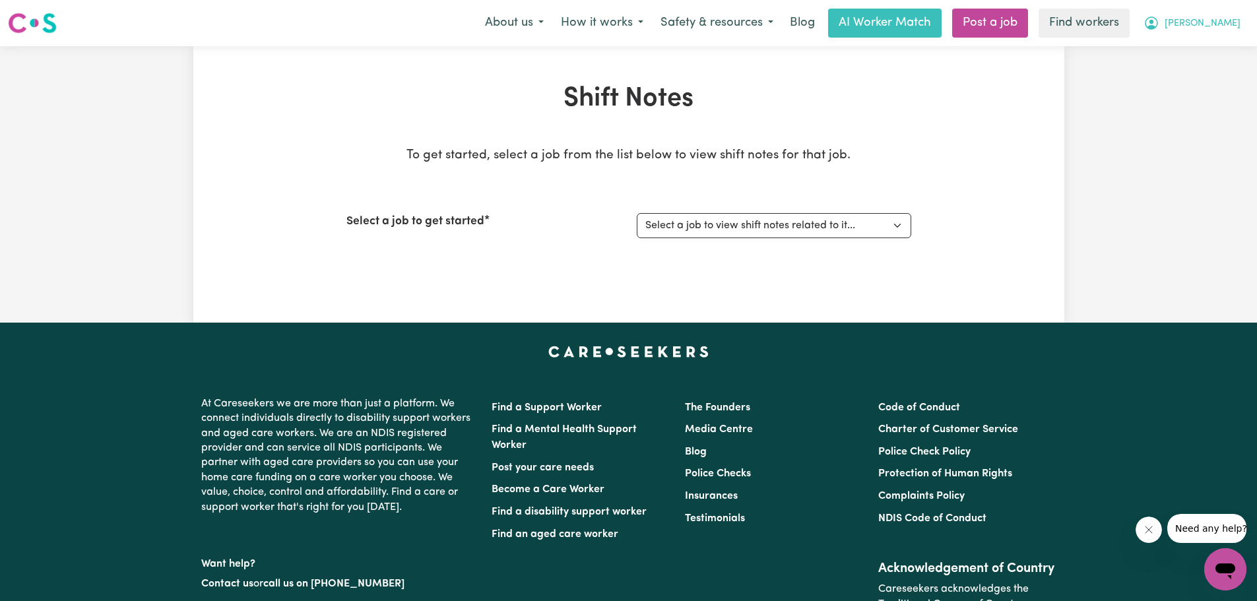
click at [1236, 22] on span "[PERSON_NAME]" at bounding box center [1203, 24] width 76 height 15
click at [1182, 77] on link "Logout" at bounding box center [1196, 75] width 104 height 25
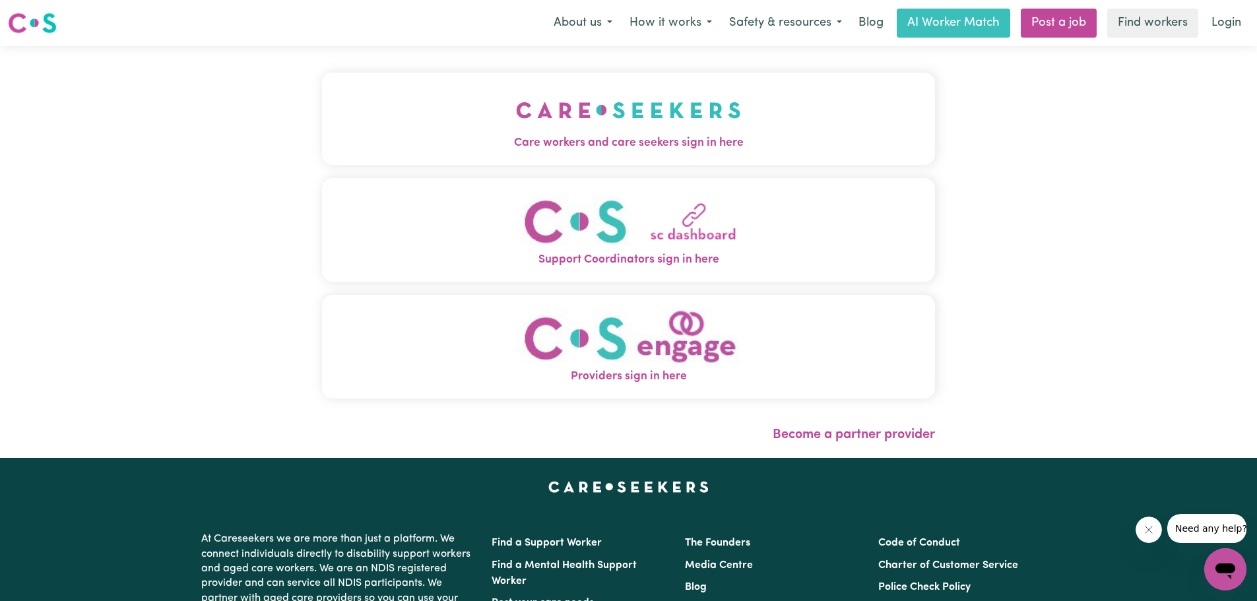
click at [669, 121] on img "Care workers and care seekers sign in here" at bounding box center [628, 110] width 225 height 49
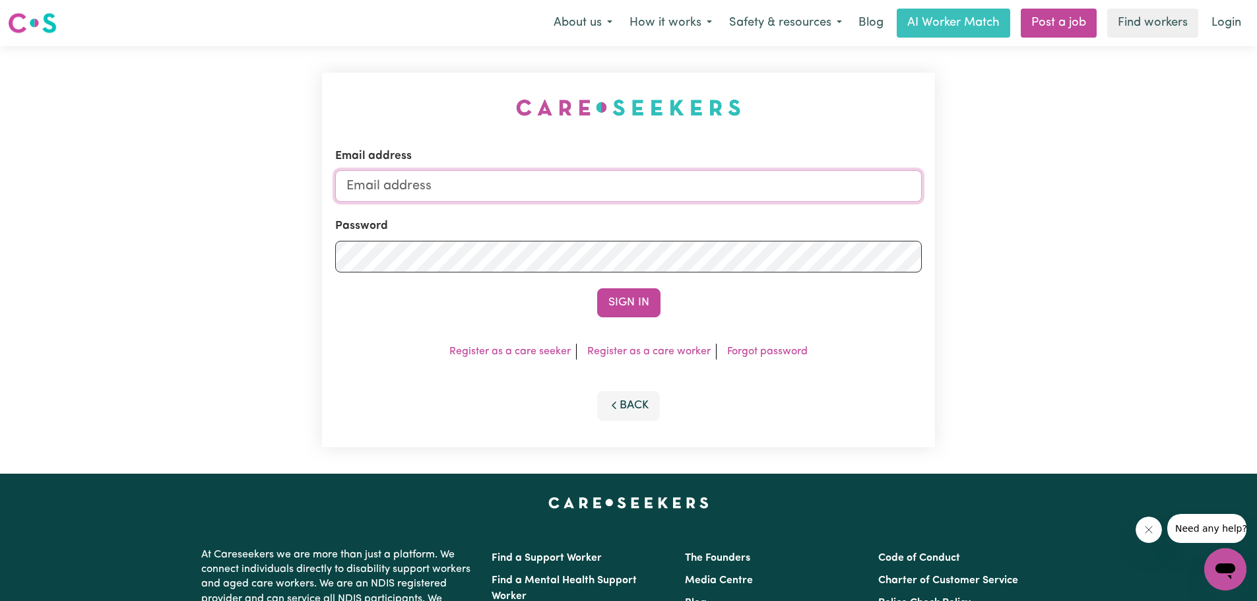
type input "[EMAIL_ADDRESS][DOMAIN_NAME]"
click at [623, 304] on button "Sign In" at bounding box center [628, 302] width 63 height 29
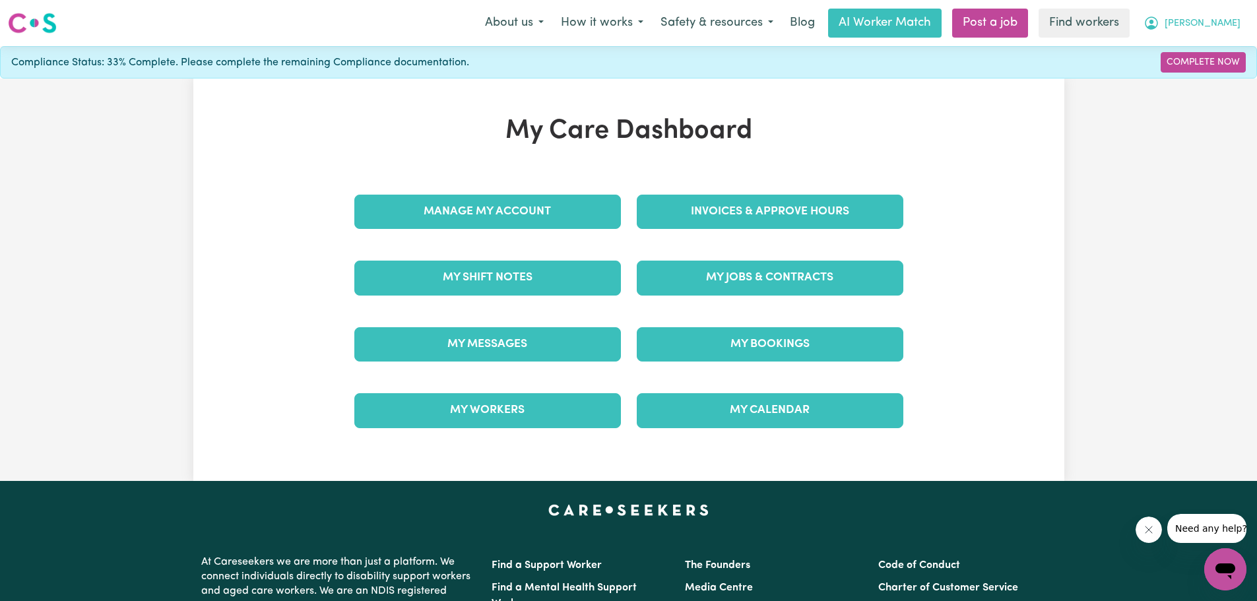
click at [1237, 20] on span "[PERSON_NAME]" at bounding box center [1203, 24] width 76 height 15
